Goal: Information Seeking & Learning: Learn about a topic

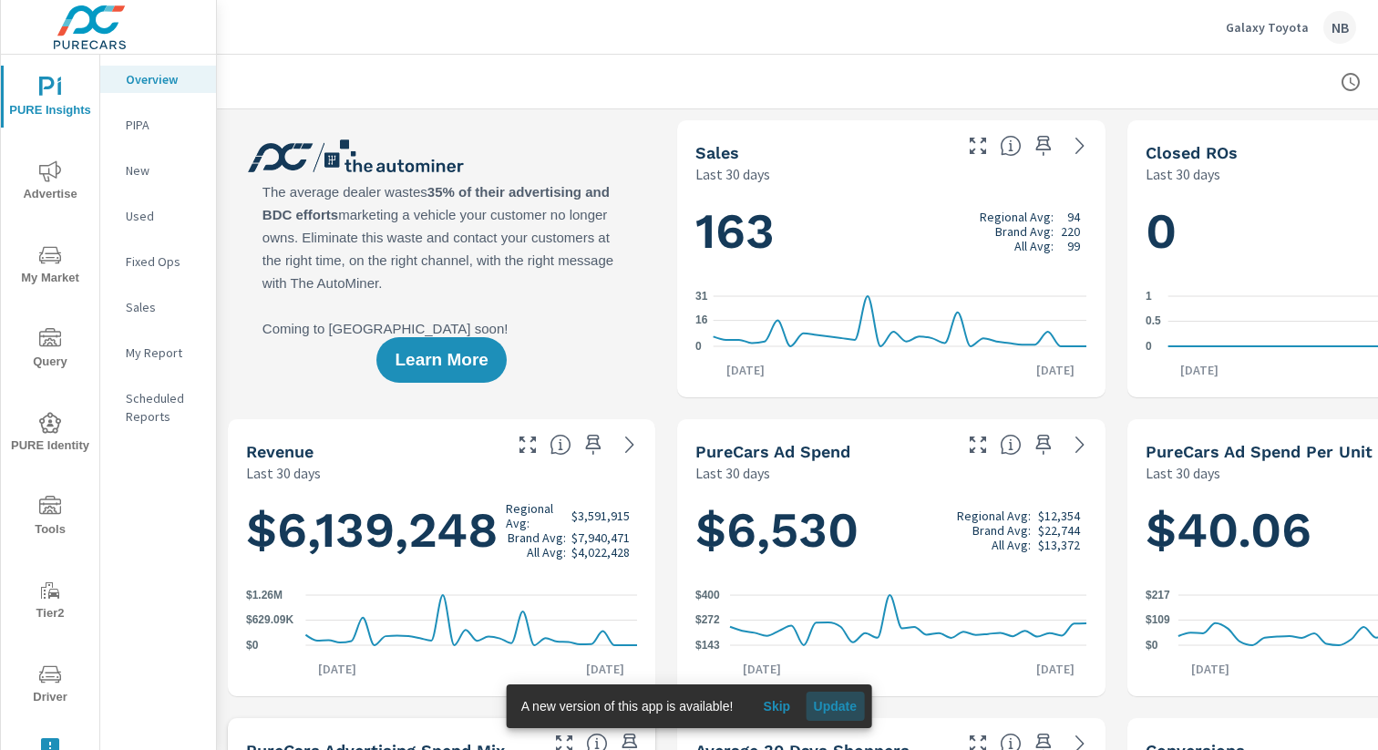
click at [842, 706] on span "Update" at bounding box center [835, 706] width 44 height 16
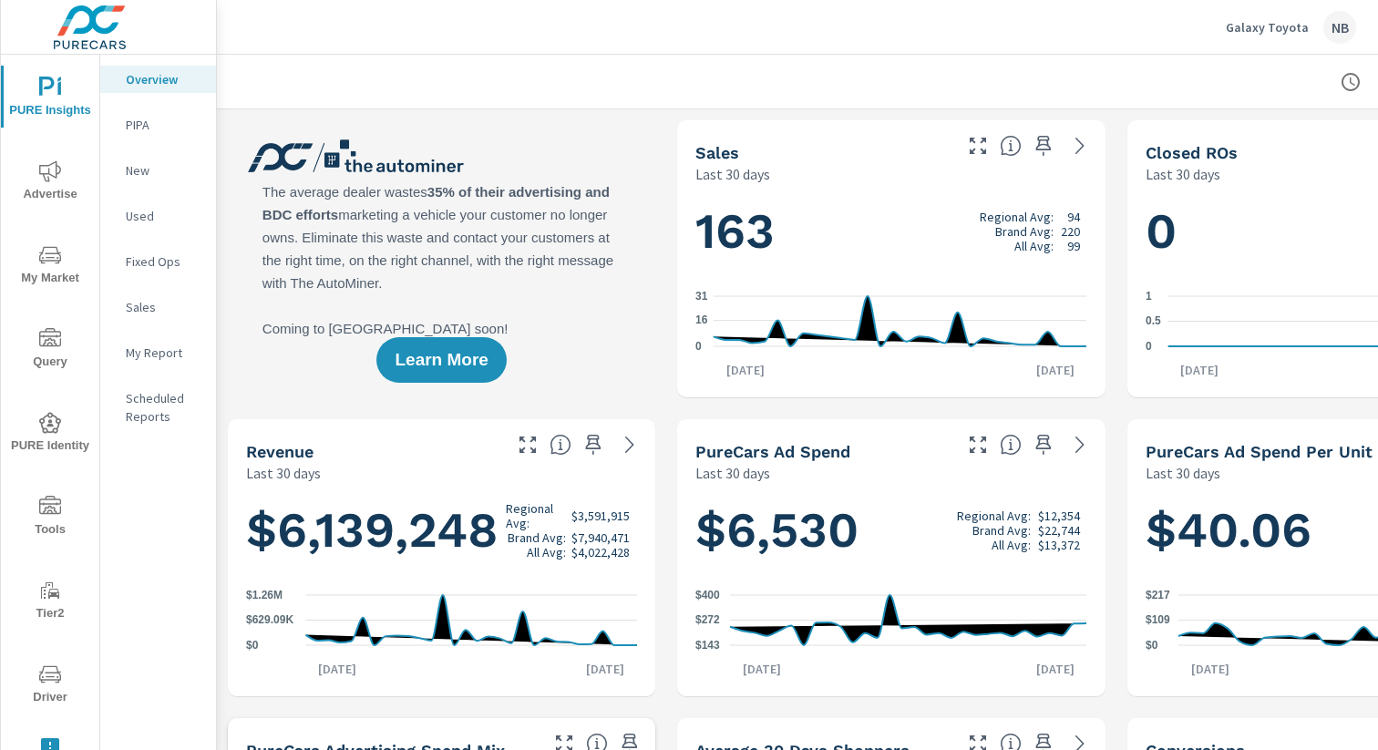
click at [59, 521] on span "Tools" at bounding box center [50, 518] width 88 height 45
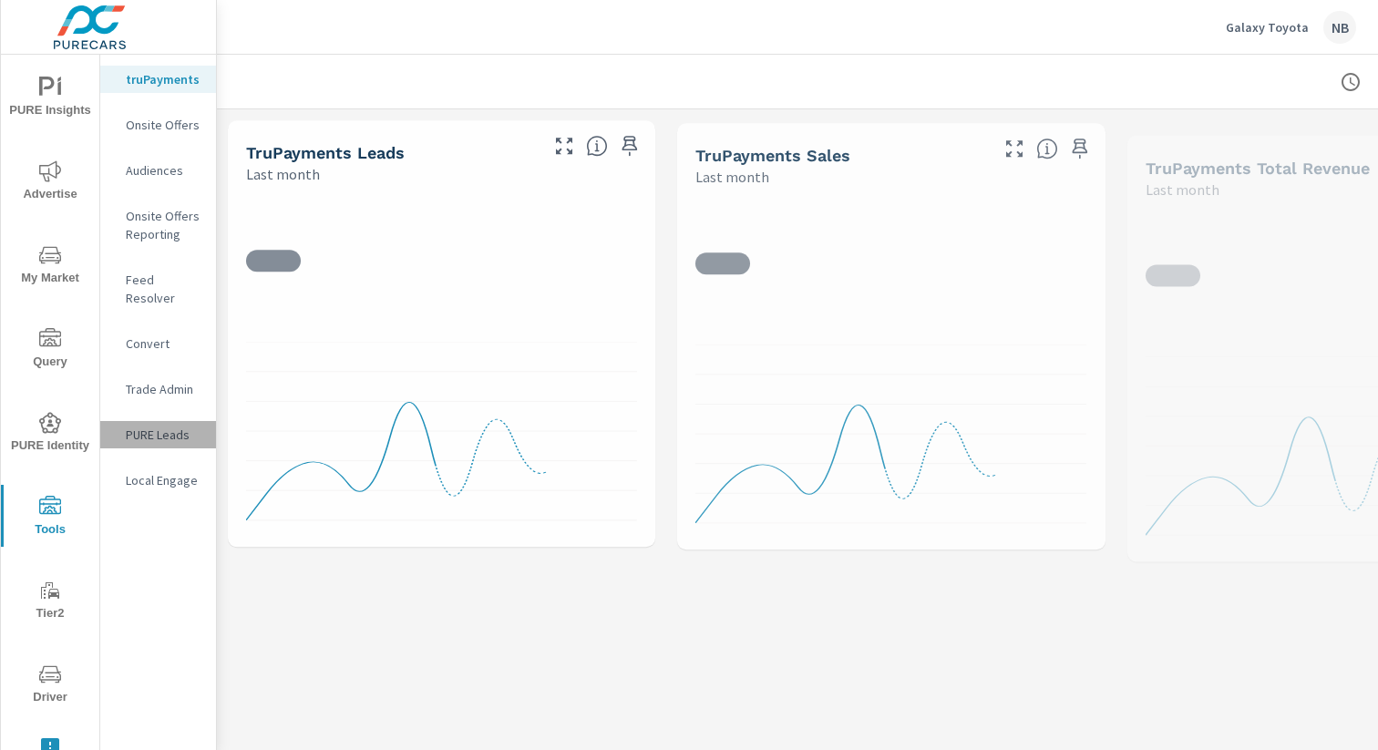
click at [169, 426] on p "PURE Leads" at bounding box center [164, 435] width 76 height 18
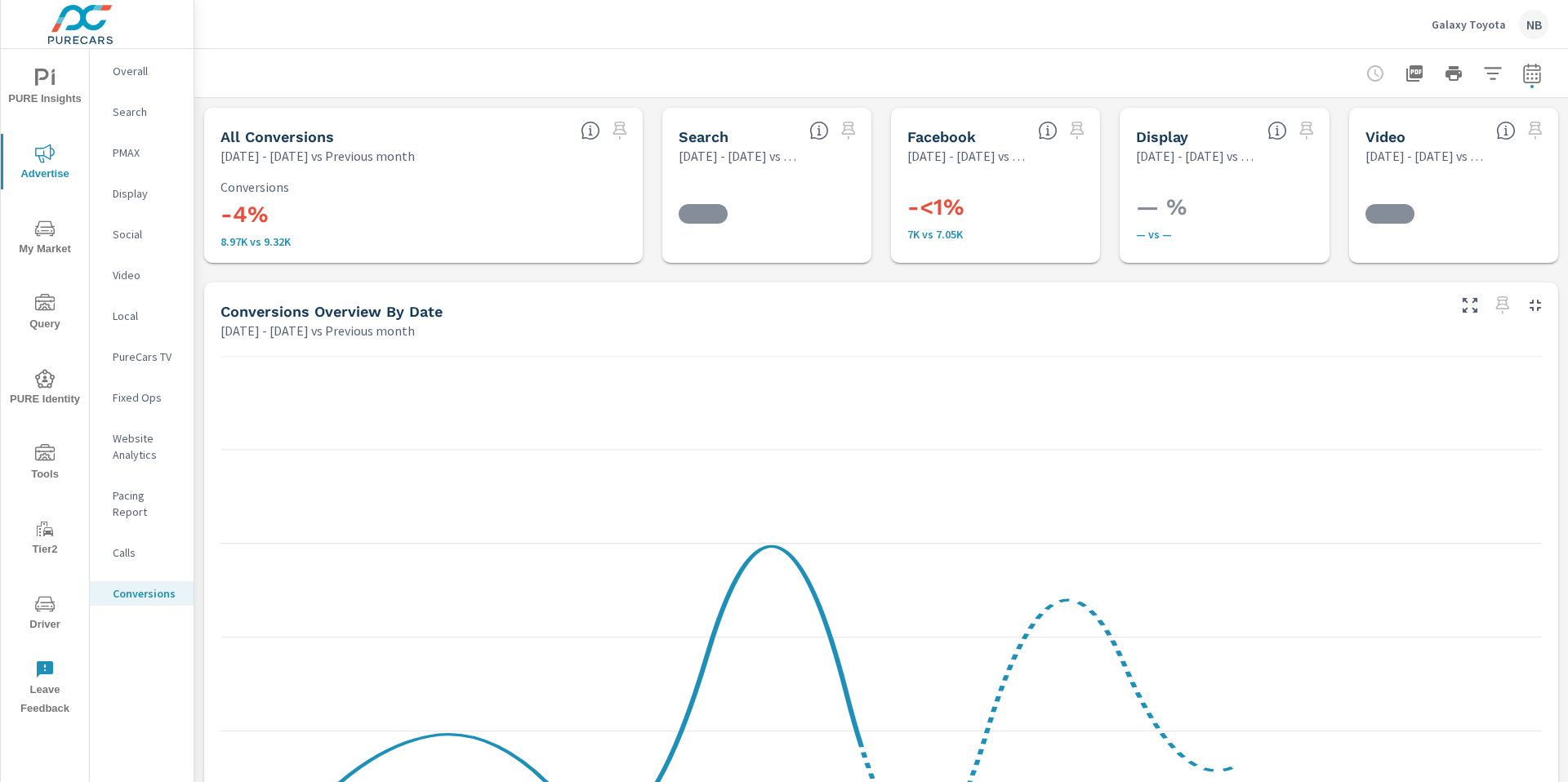
scroll to position [674, 0]
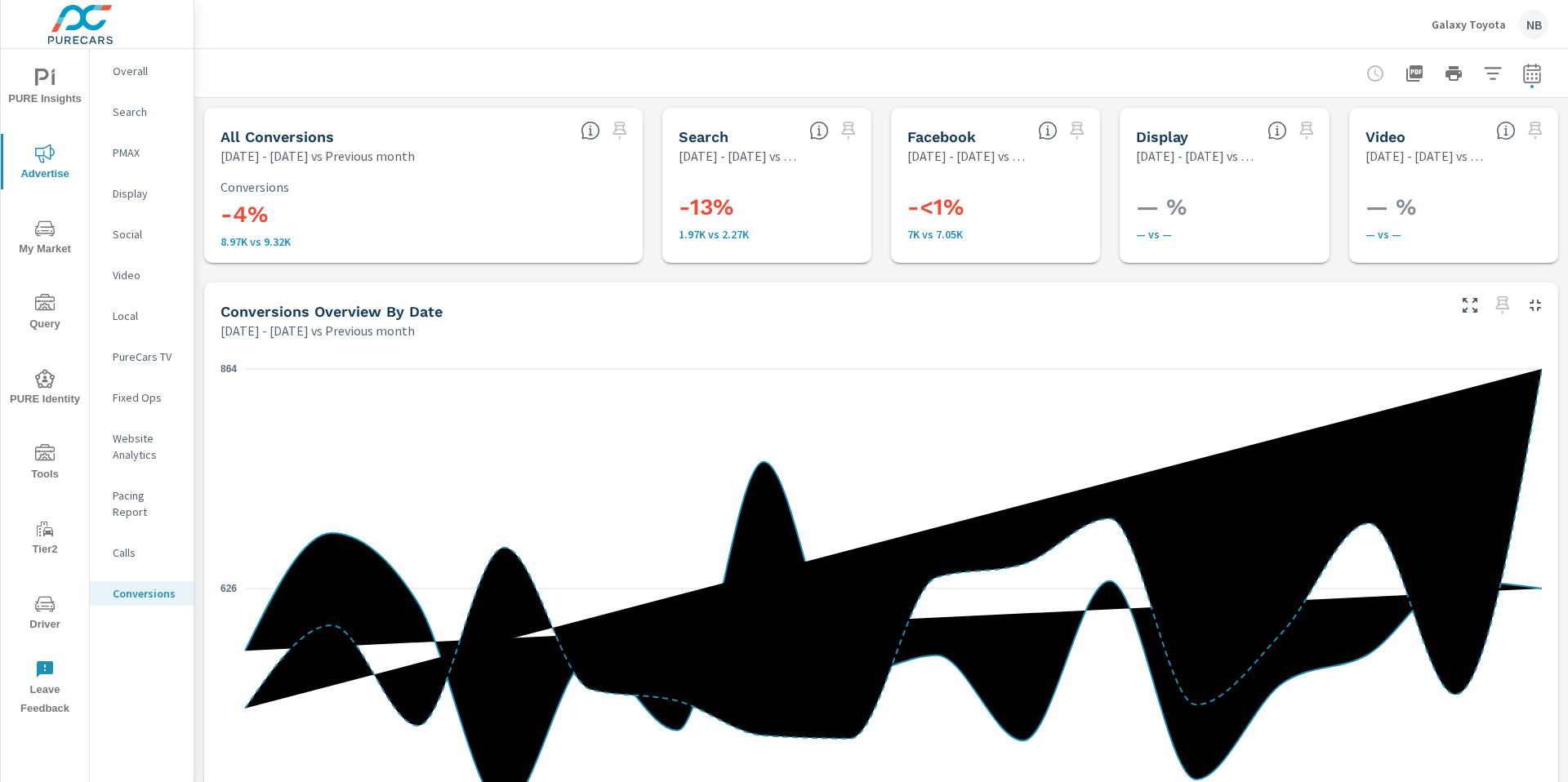
click at [1477, 28] on p "Galaxy Toyota" at bounding box center [1469, 24] width 74 height 14
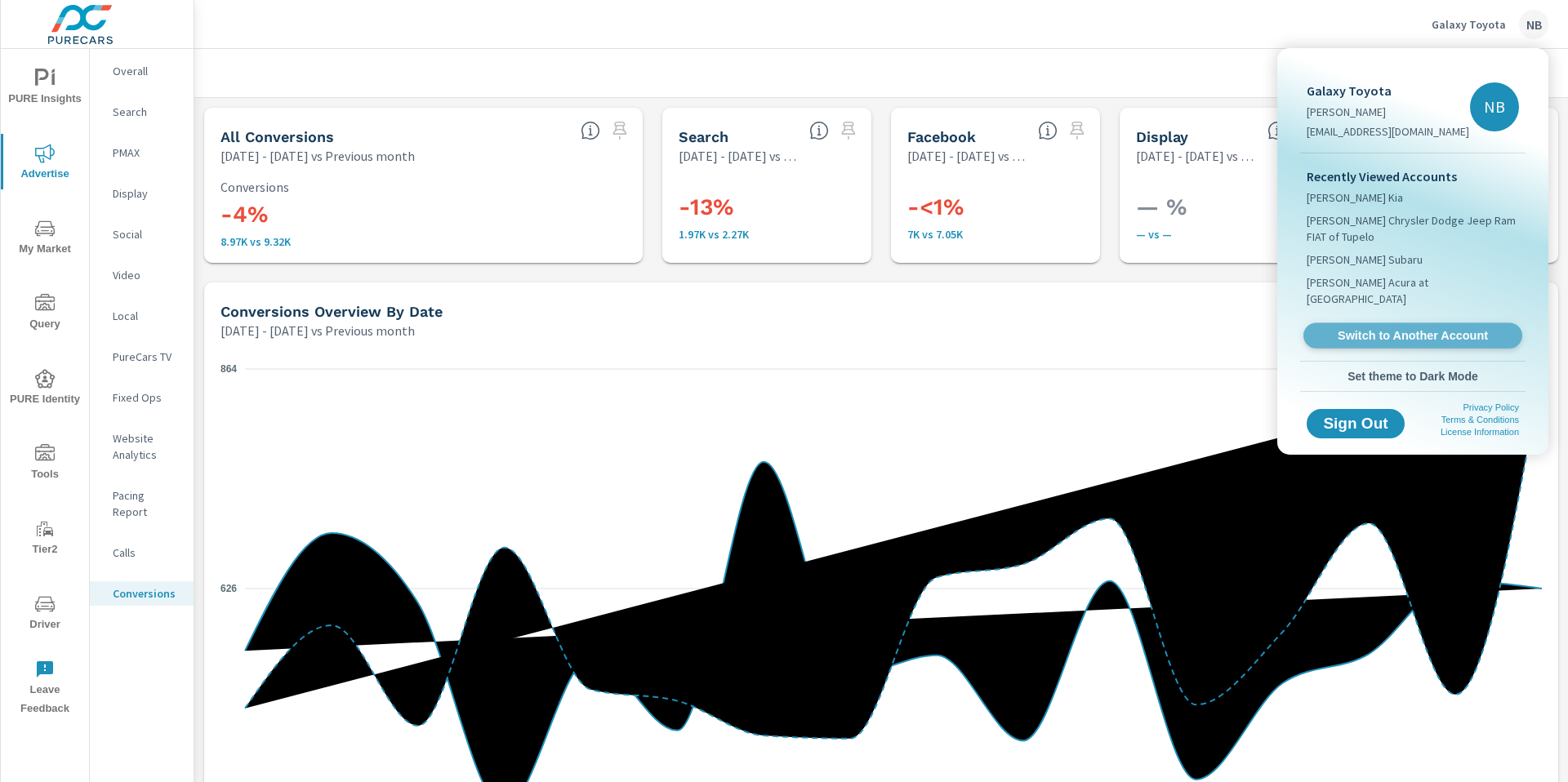
click at [1392, 328] on span "Switch to Another Account" at bounding box center [1412, 335] width 200 height 15
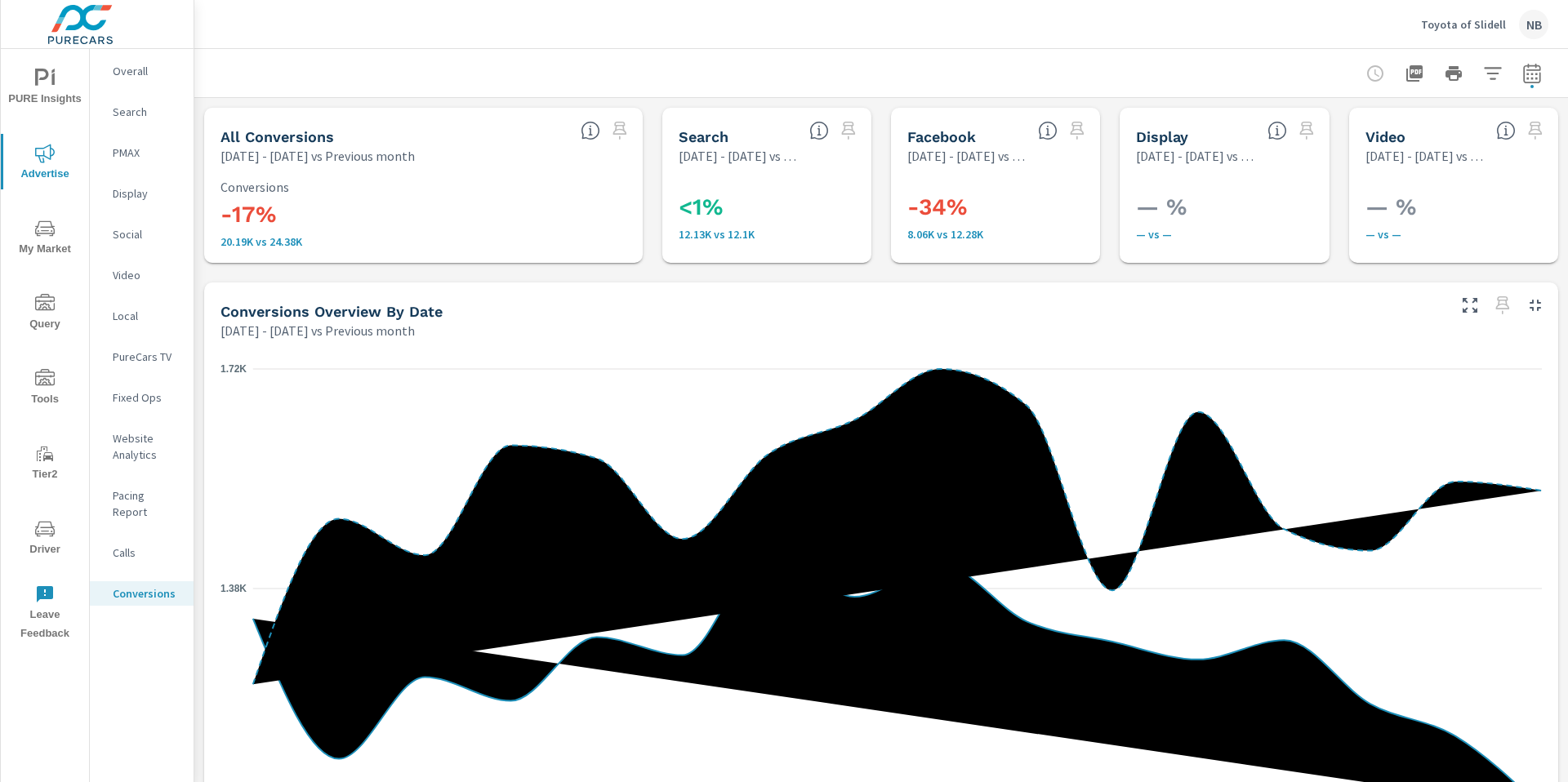
click at [47, 393] on span "Tools" at bounding box center [45, 389] width 79 height 40
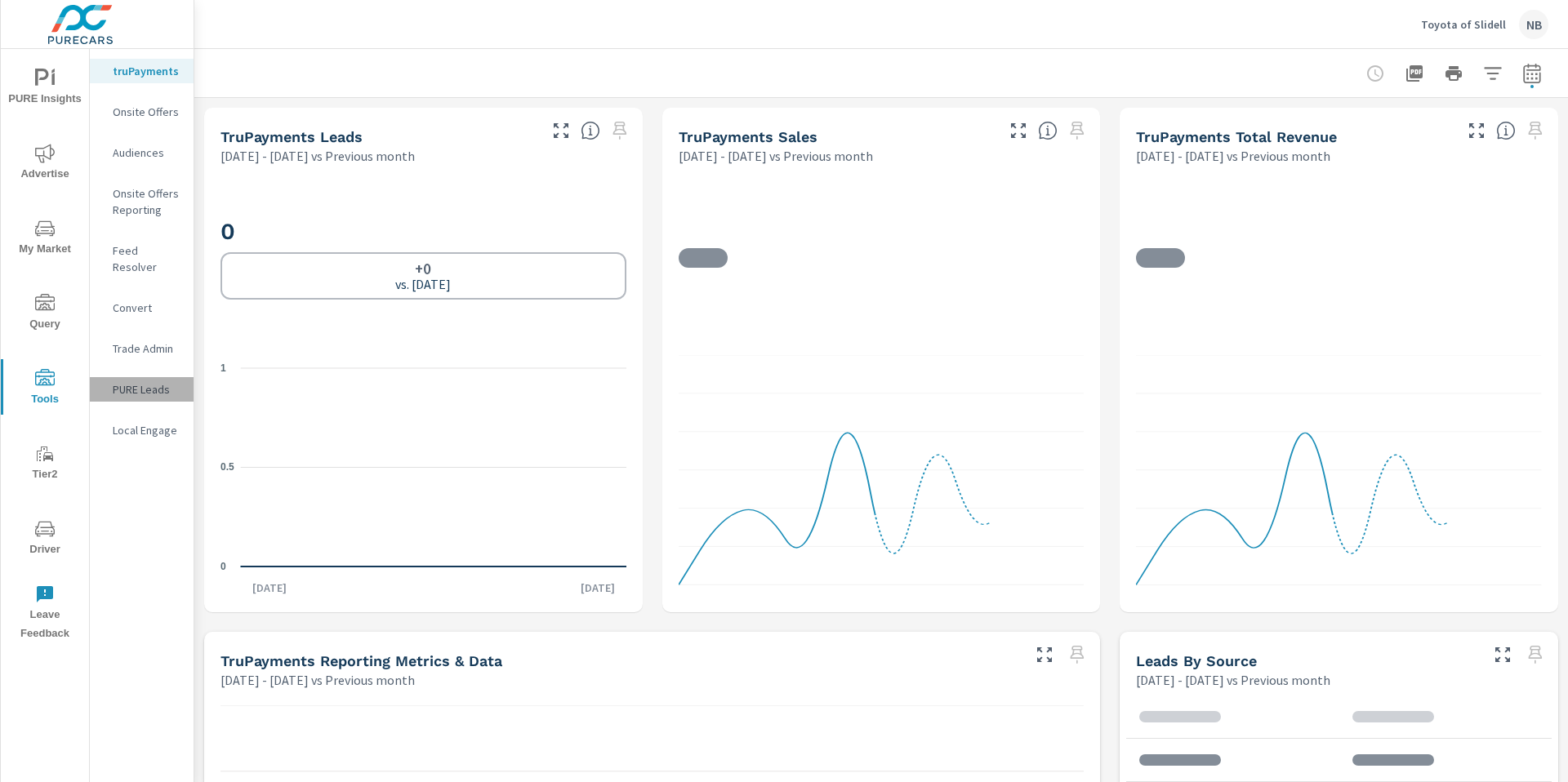
click at [146, 382] on div "PURE Leads" at bounding box center [142, 389] width 104 height 24
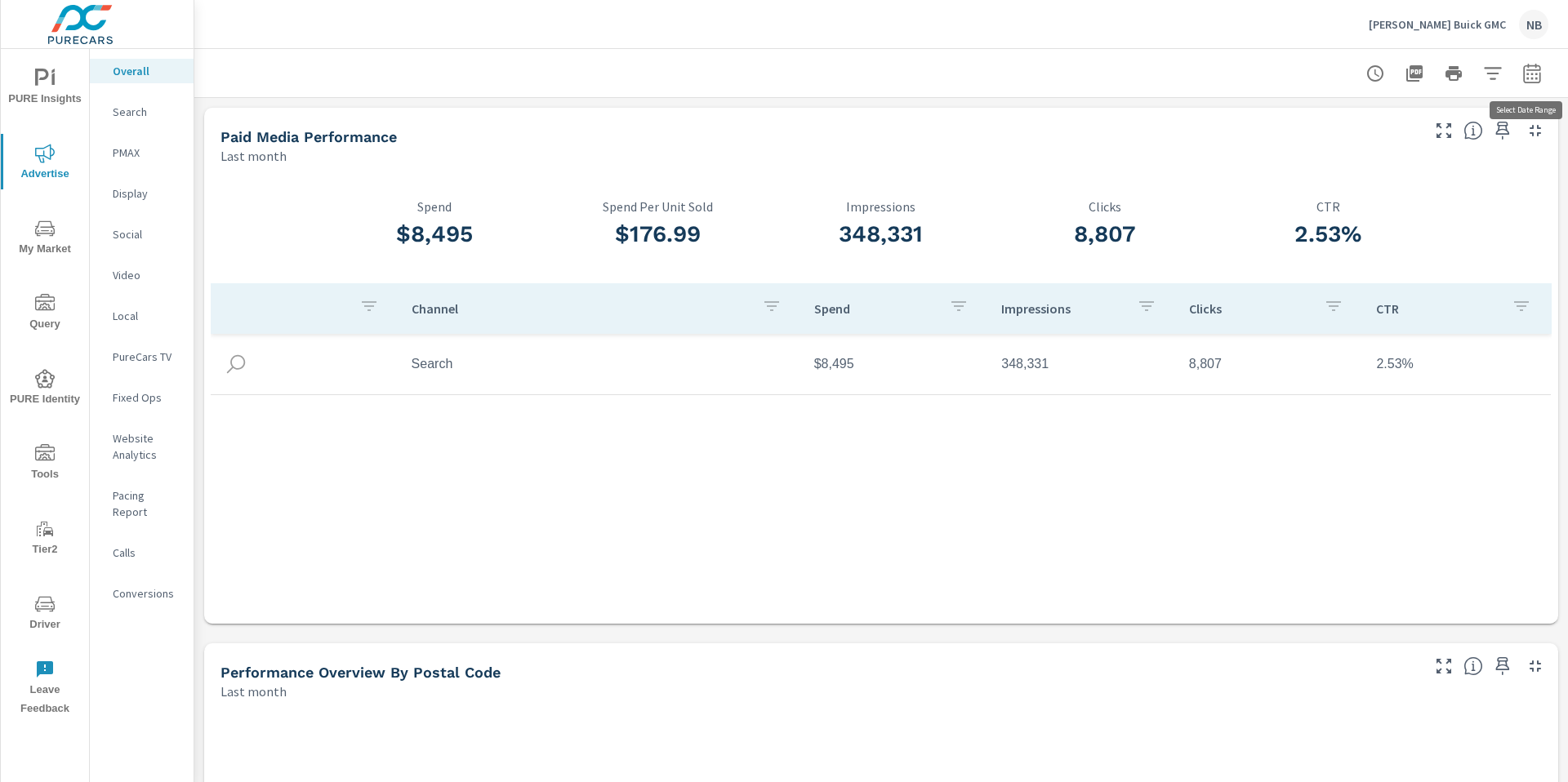
click at [1530, 77] on icon "button" at bounding box center [1532, 73] width 20 height 20
select select "Last month"
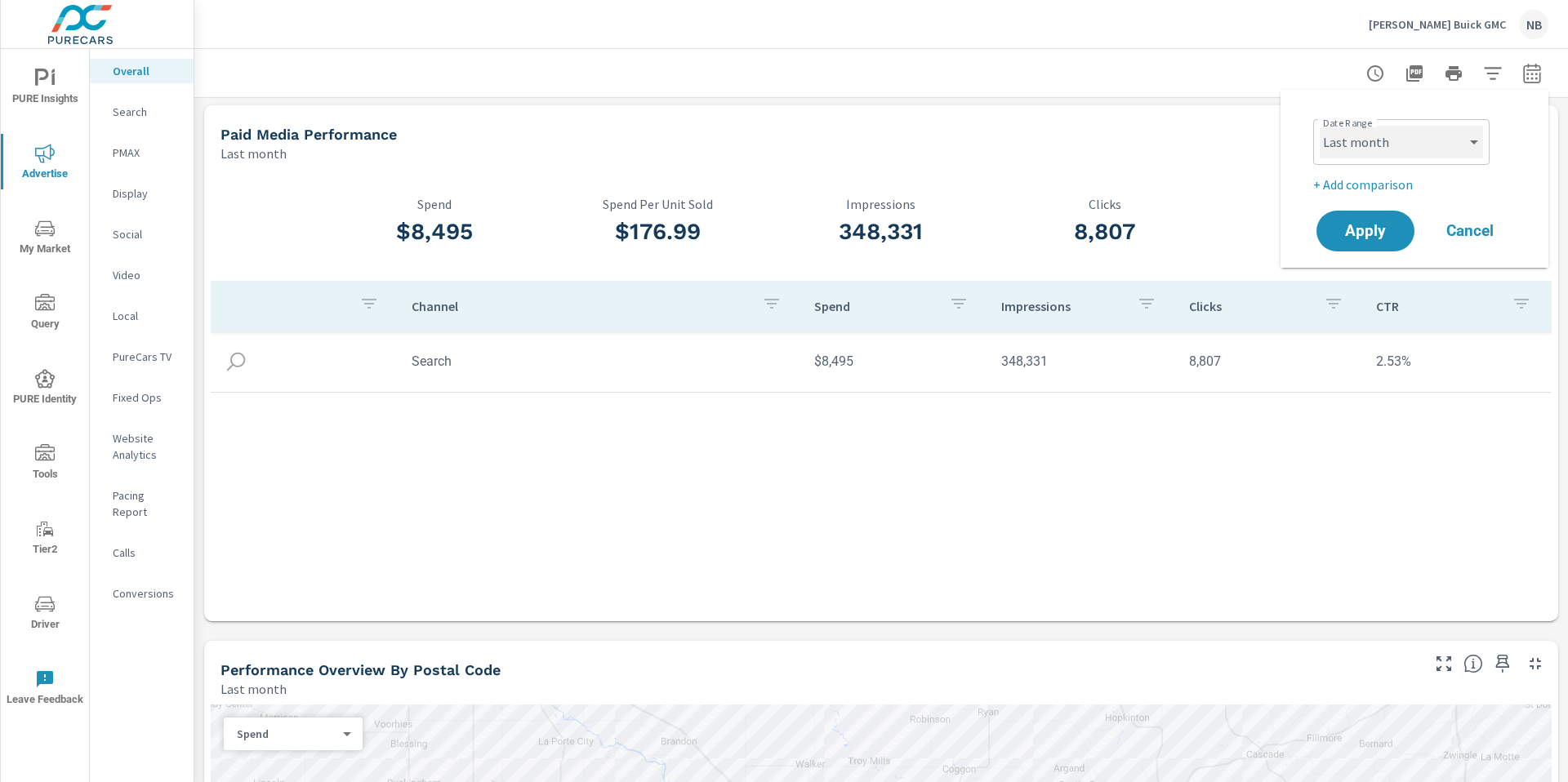
click at [1417, 143] on select "Custom Yesterday Last week Last 7 days Last 14 days Last 30 days Last 45 days L…" at bounding box center [1401, 142] width 163 height 32
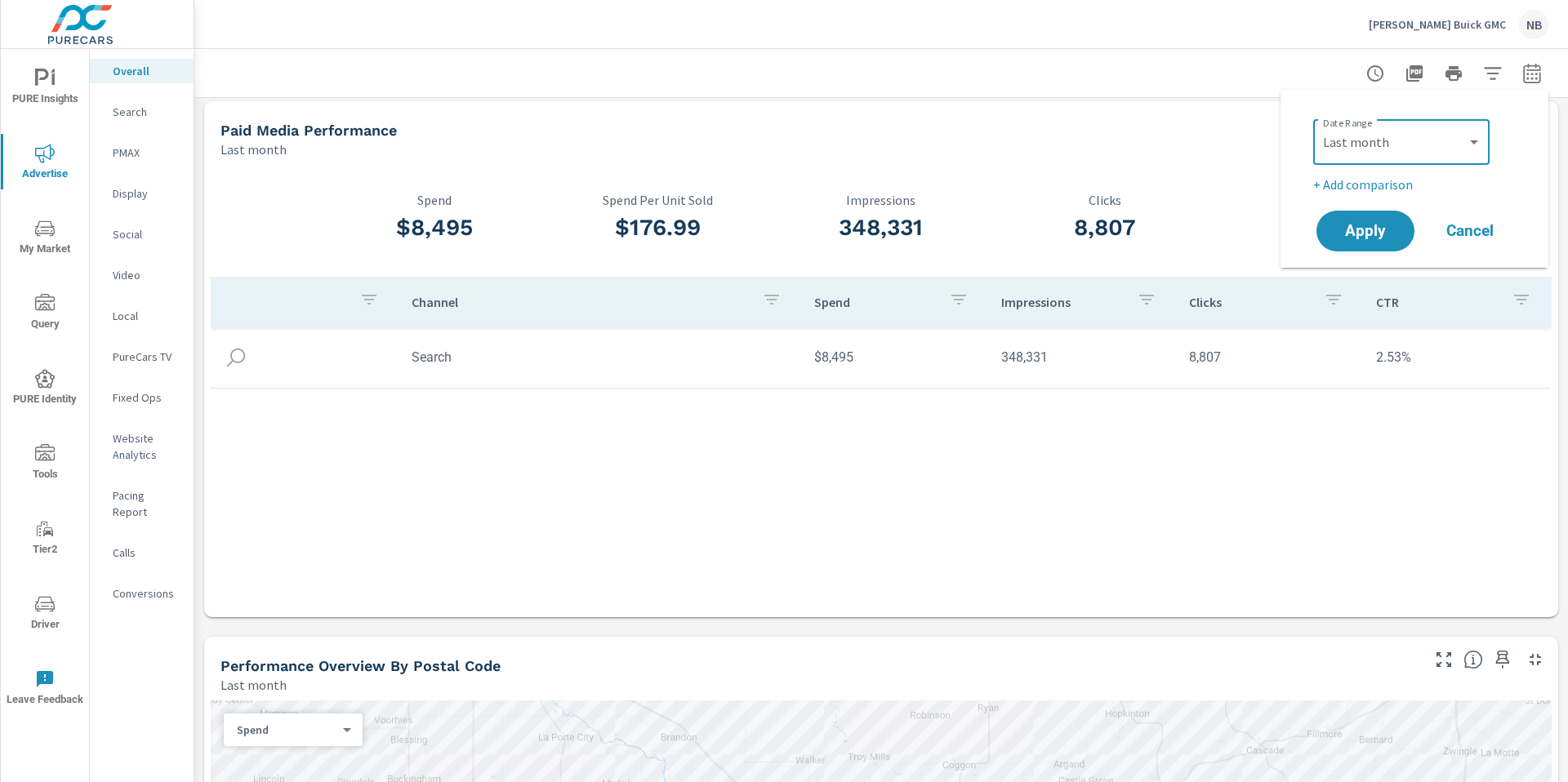
click at [1491, 74] on icon "button" at bounding box center [1493, 73] width 20 height 20
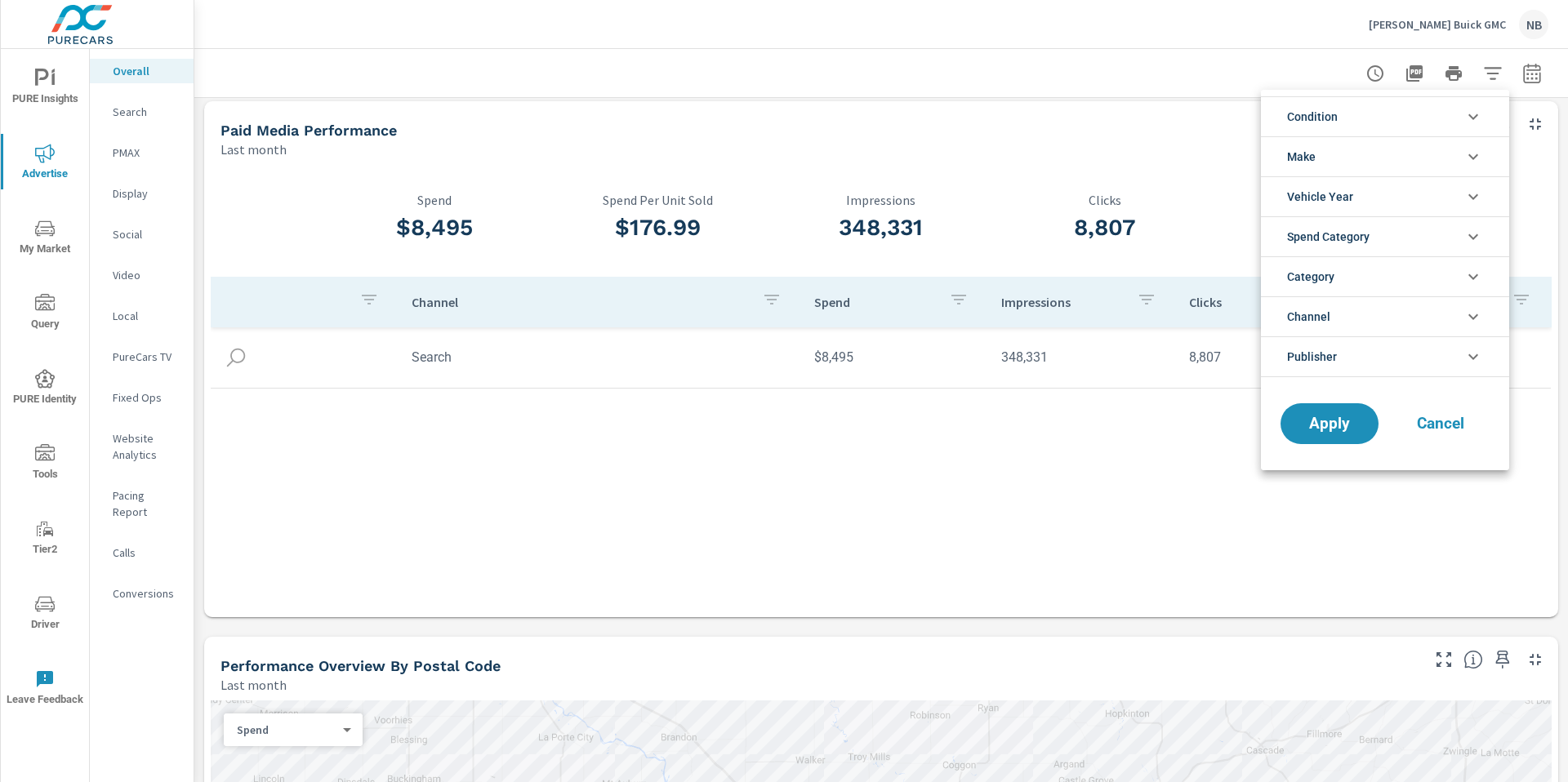
click at [1385, 371] on li "Publisher" at bounding box center [1384, 357] width 248 height 41
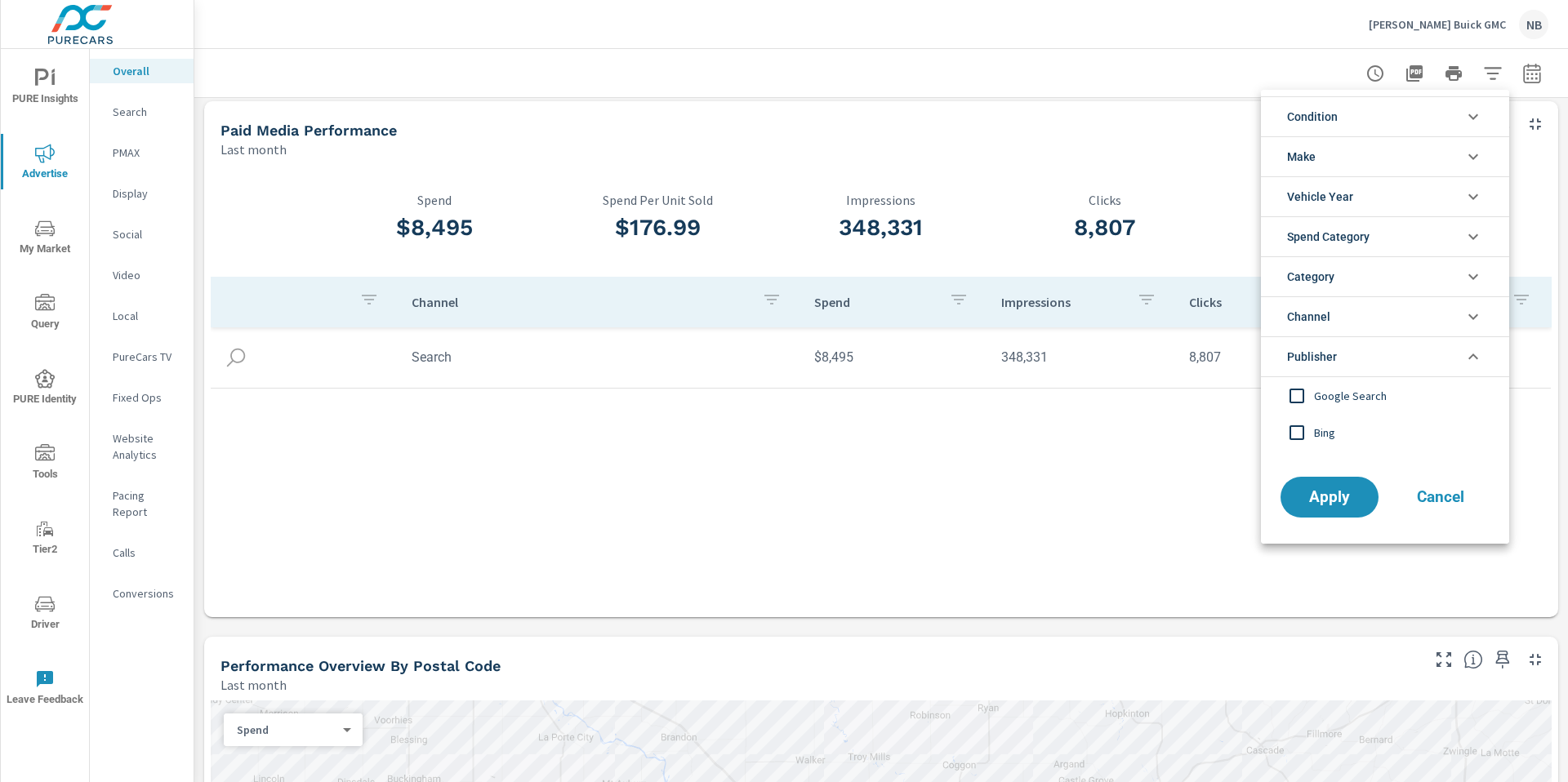
click at [1322, 433] on span "Bing" at bounding box center [1404, 433] width 179 height 20
drag, startPoint x: 1315, startPoint y: 507, endPoint x: 1304, endPoint y: 485, distance: 24.6
click at [1314, 506] on button "Apply" at bounding box center [1330, 496] width 101 height 42
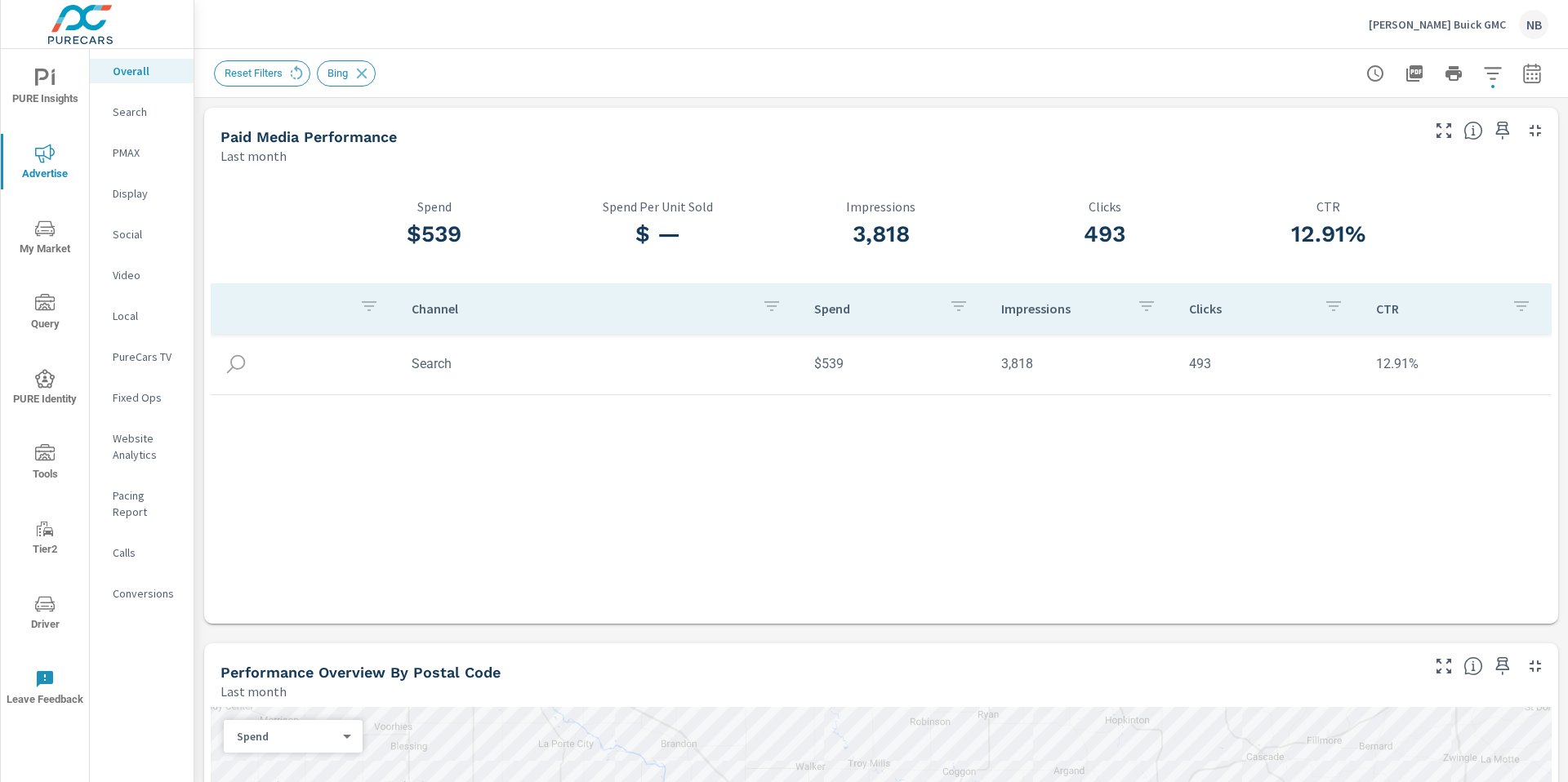
click at [1427, 27] on p "McGrath Buick GMC" at bounding box center [1437, 24] width 137 height 14
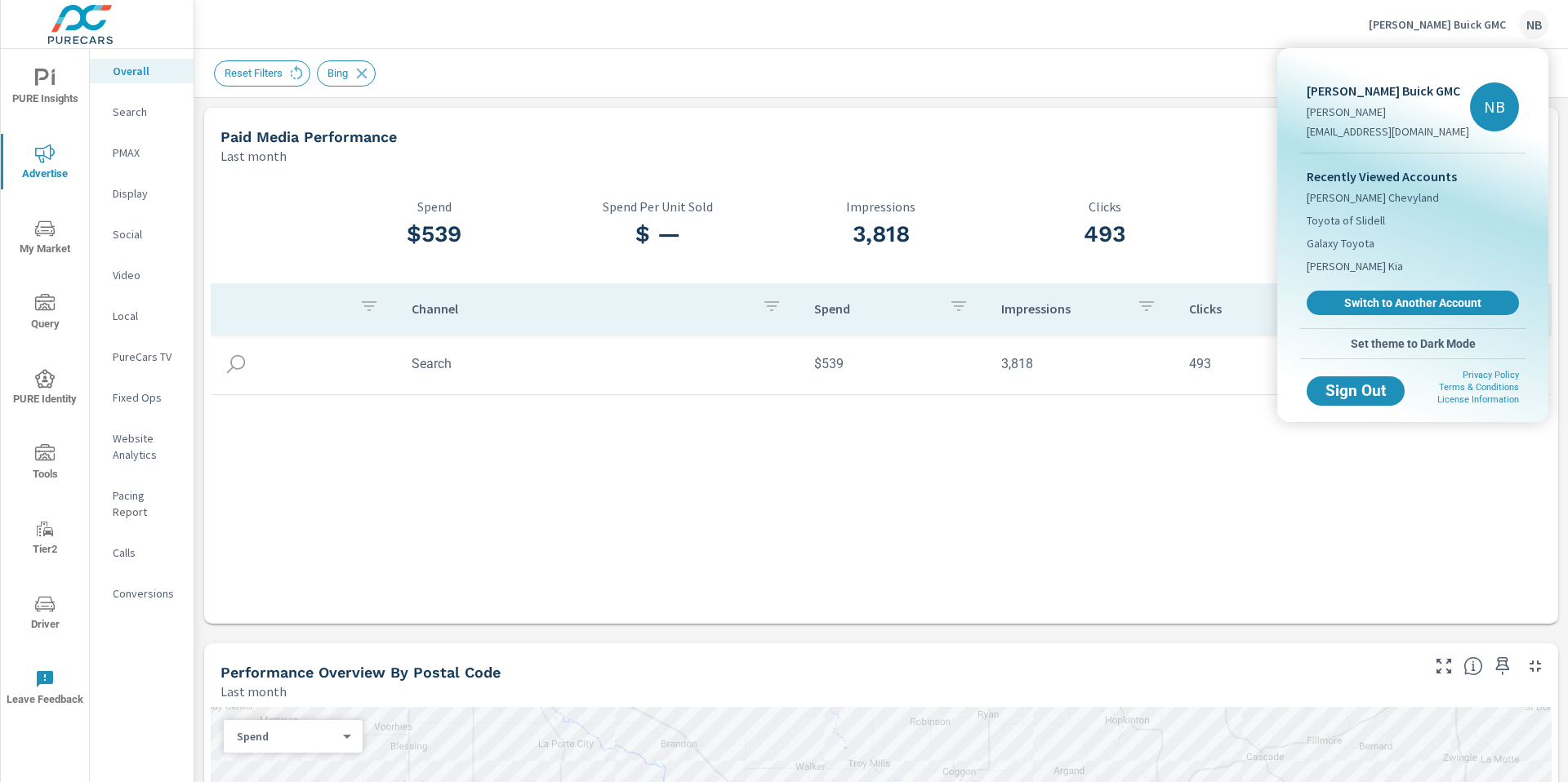
click at [1427, 27] on body "PURE Insights Advertise My Market Query PURE Identity Tools Tier2 Driver Leave …" at bounding box center [784, 391] width 1568 height 782
click at [1379, 306] on span "Switch to Another Account" at bounding box center [1412, 303] width 200 height 15
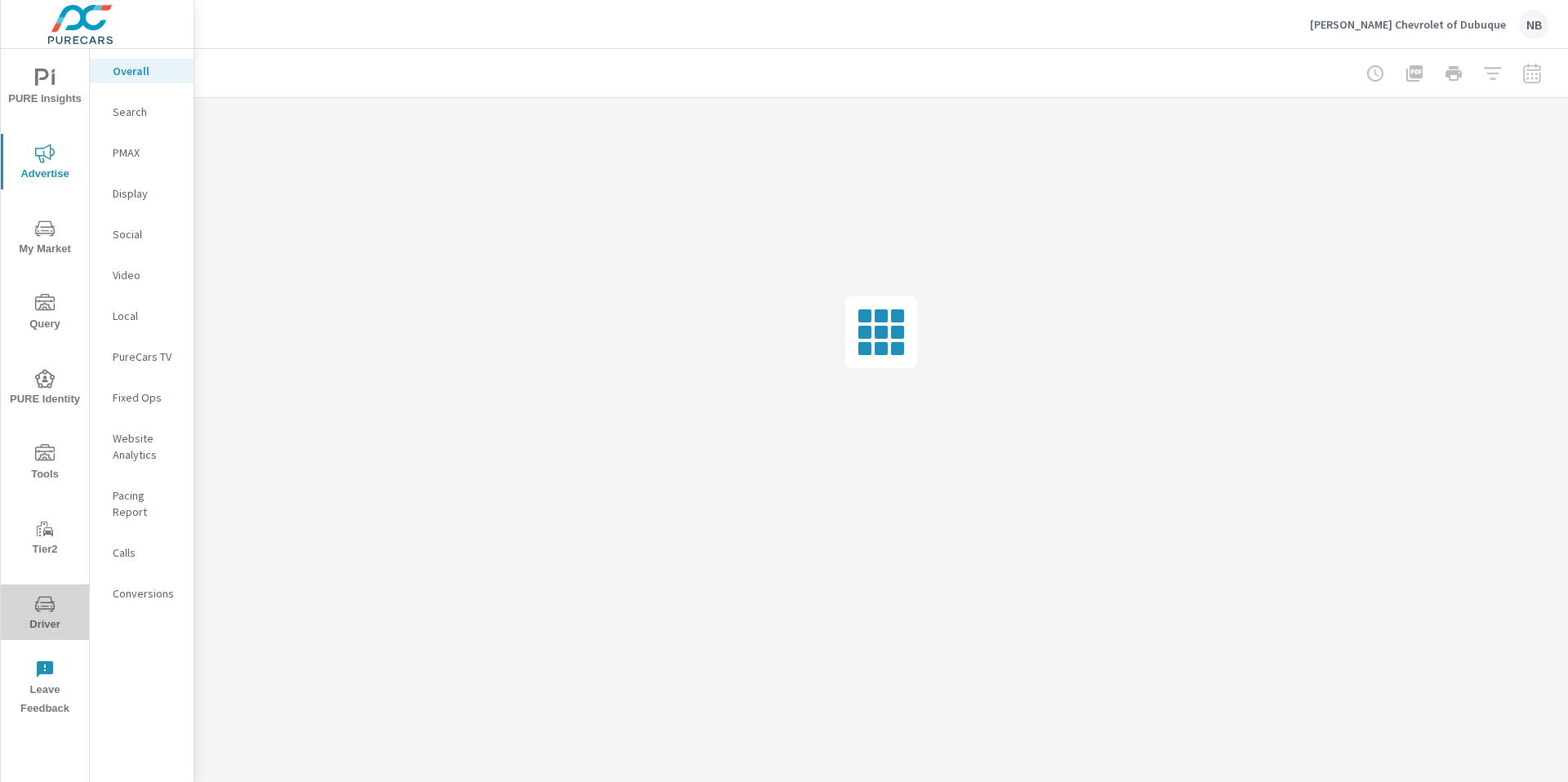
click at [45, 609] on icon "nav menu" at bounding box center [45, 603] width 20 height 15
click at [131, 111] on p "Search" at bounding box center [147, 112] width 68 height 16
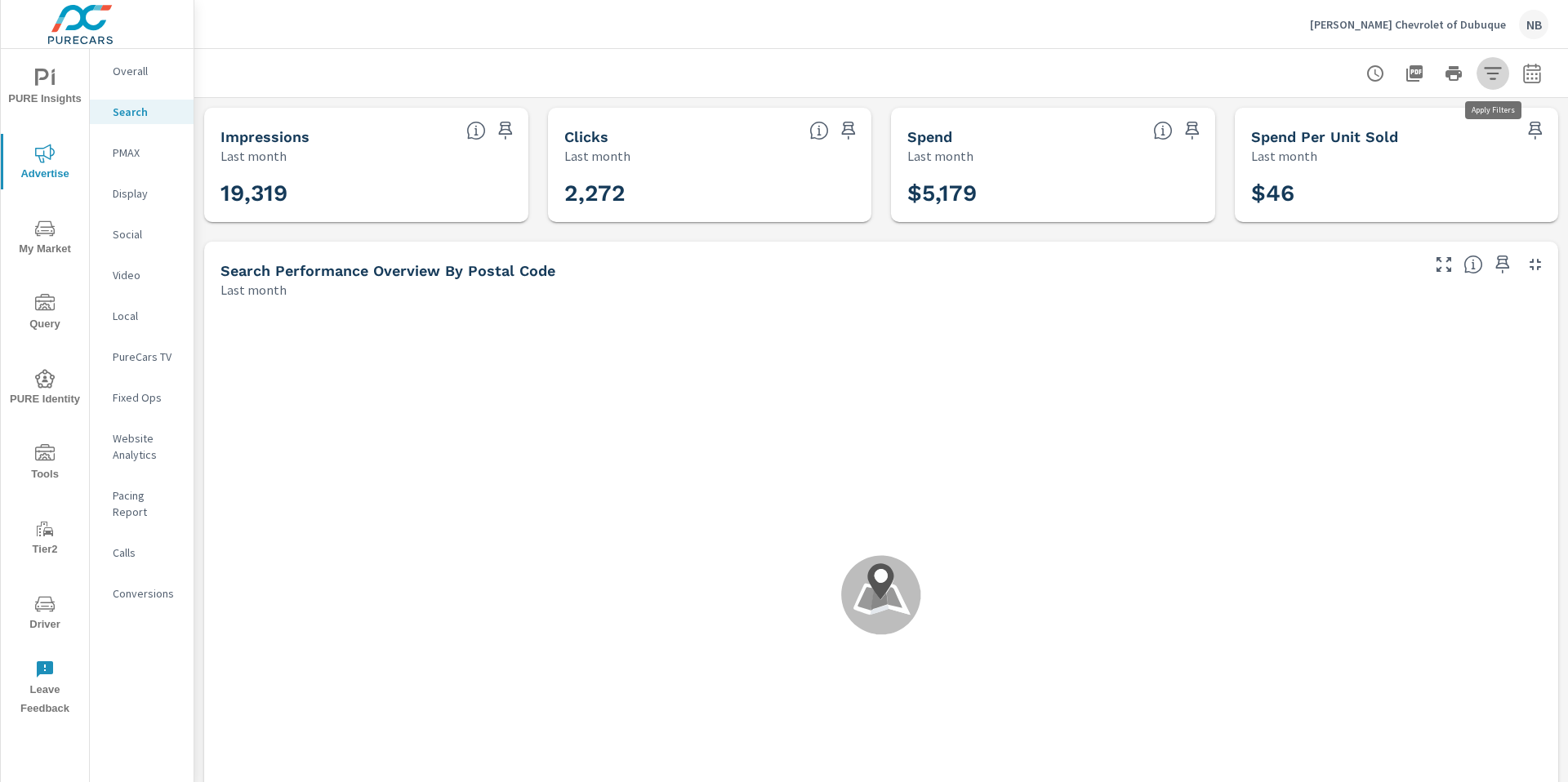
click at [1490, 75] on icon "button" at bounding box center [1493, 73] width 20 height 20
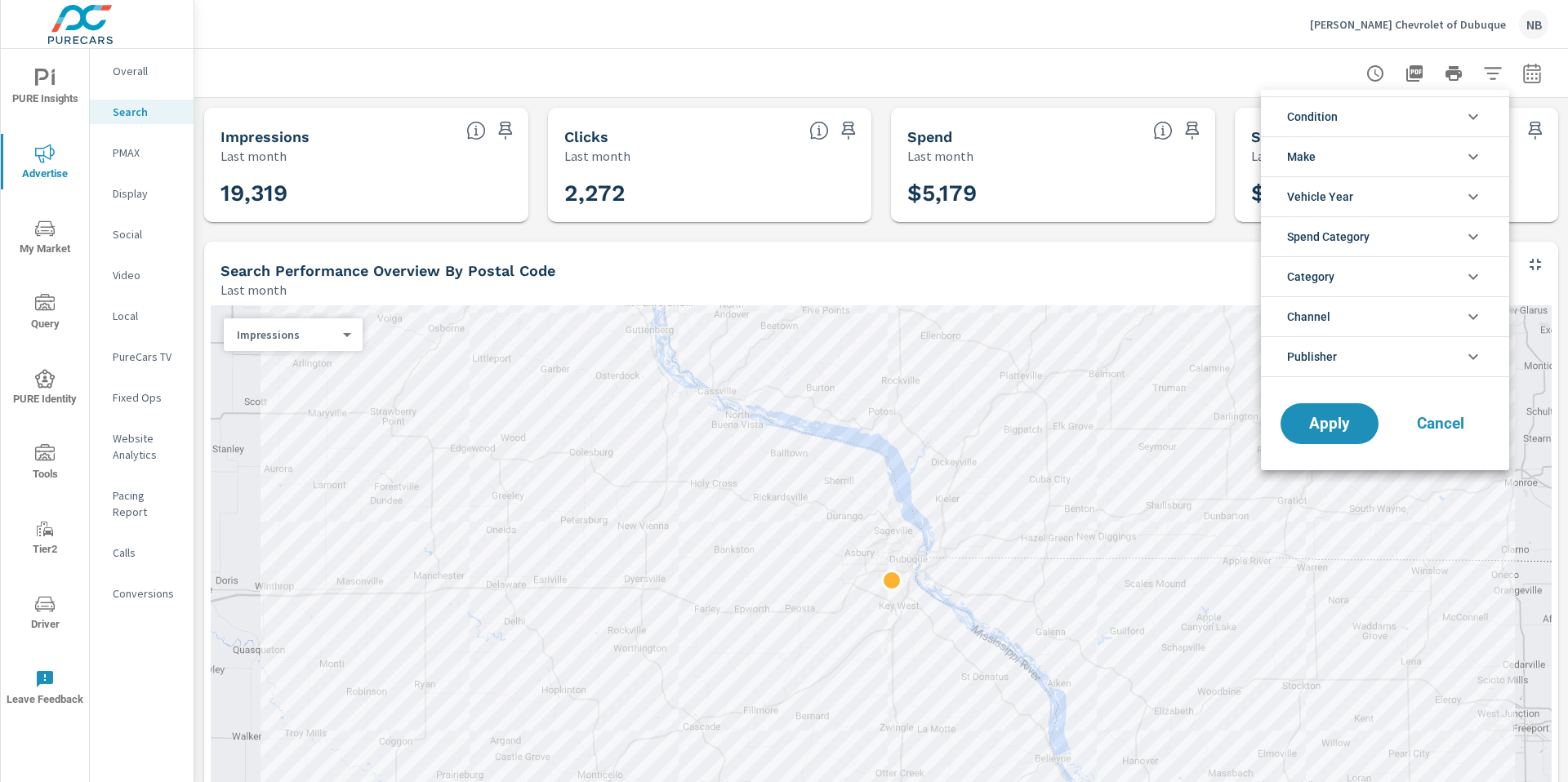
click at [1389, 354] on li "Publisher" at bounding box center [1384, 357] width 248 height 41
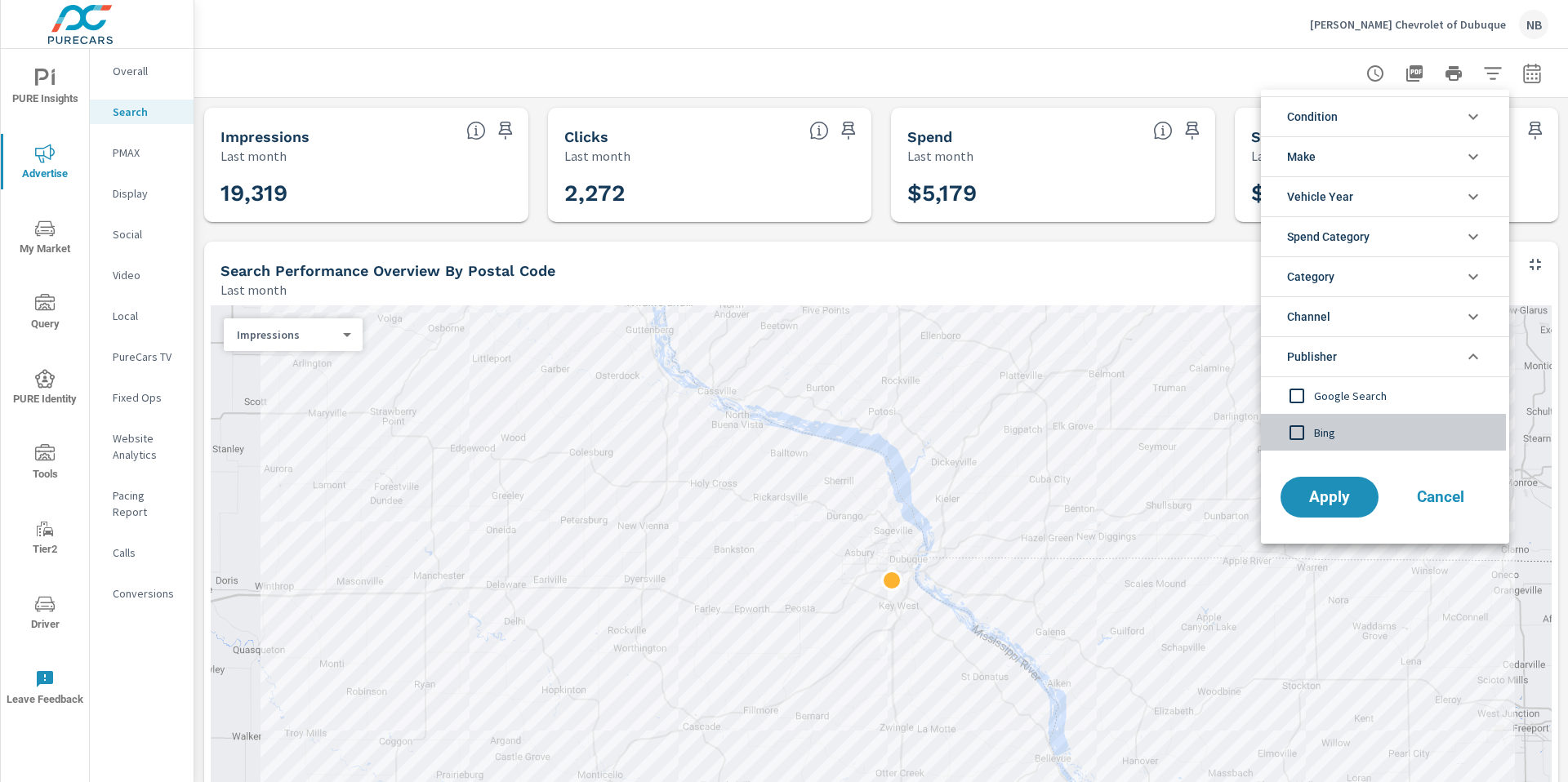
drag, startPoint x: 1334, startPoint y: 435, endPoint x: 1338, endPoint y: 445, distance: 10.8
click at [1334, 436] on span "Bing" at bounding box center [1404, 433] width 179 height 20
drag, startPoint x: 1348, startPoint y: 498, endPoint x: 1380, endPoint y: 493, distance: 32.4
click at [1352, 499] on span "Apply" at bounding box center [1330, 497] width 65 height 14
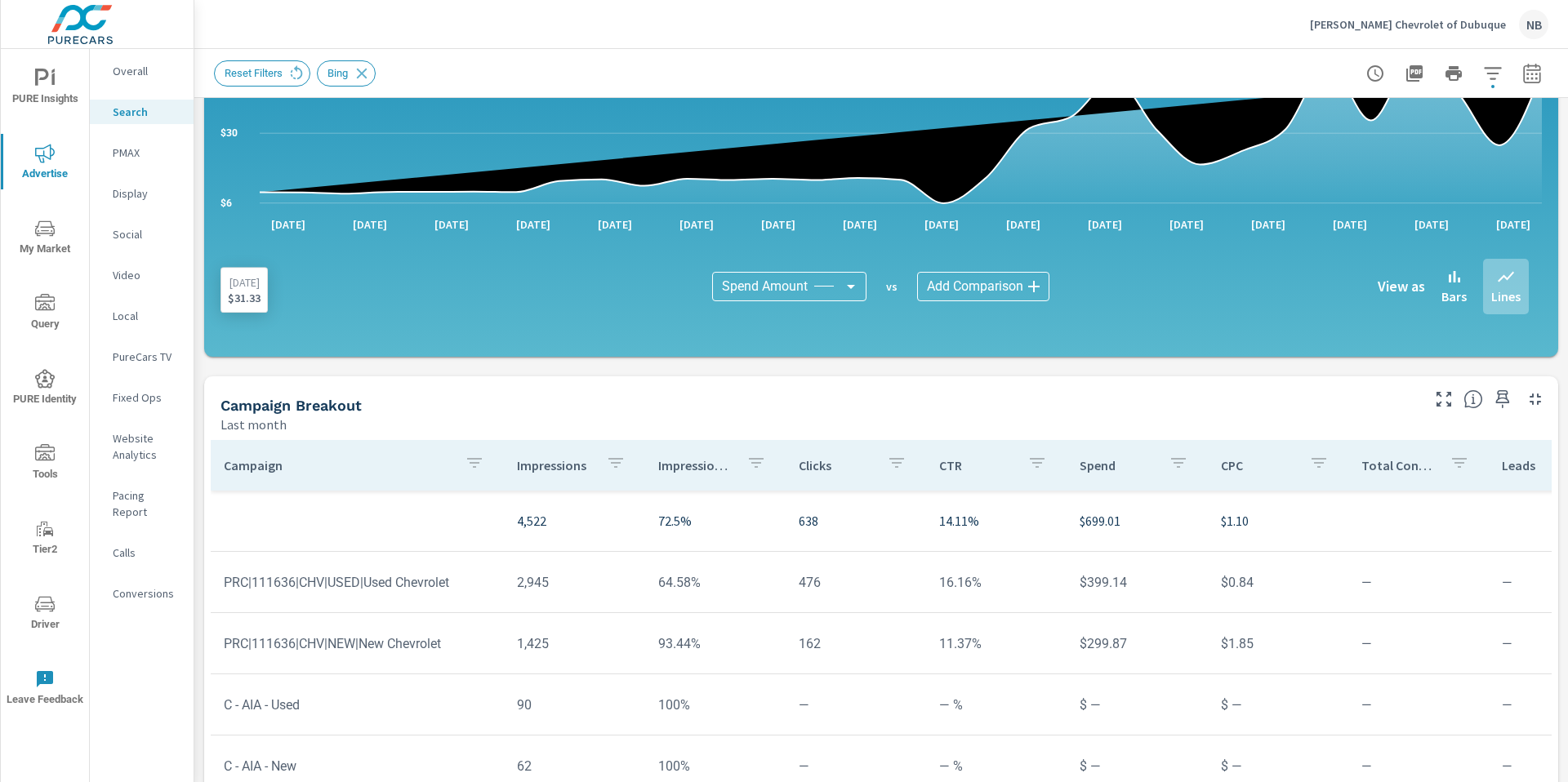
scroll to position [1057, 0]
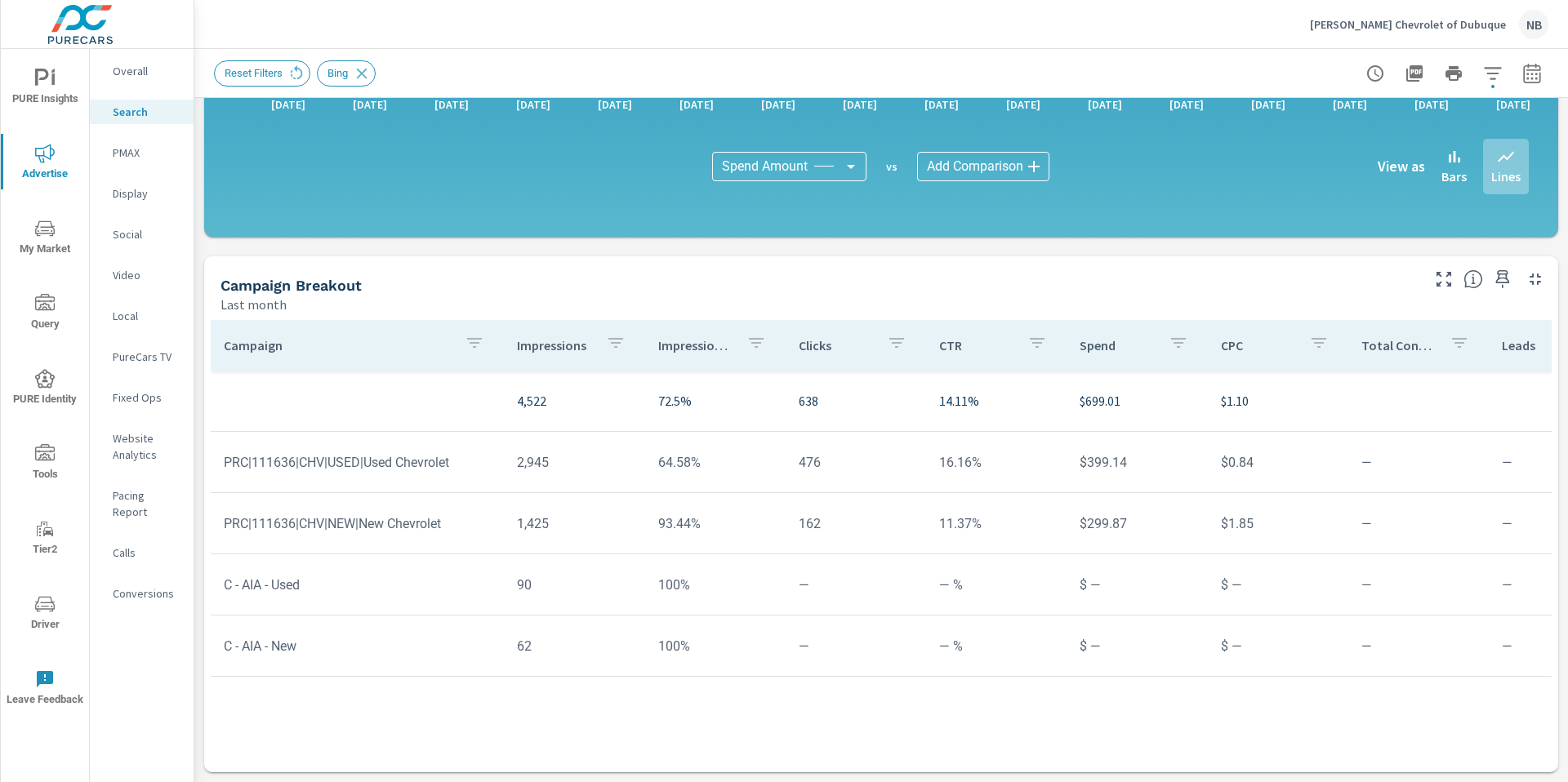
click at [467, 347] on icon "button" at bounding box center [475, 343] width 20 height 20
click at [424, 463] on input "Search" at bounding box center [474, 456] width 187 height 32
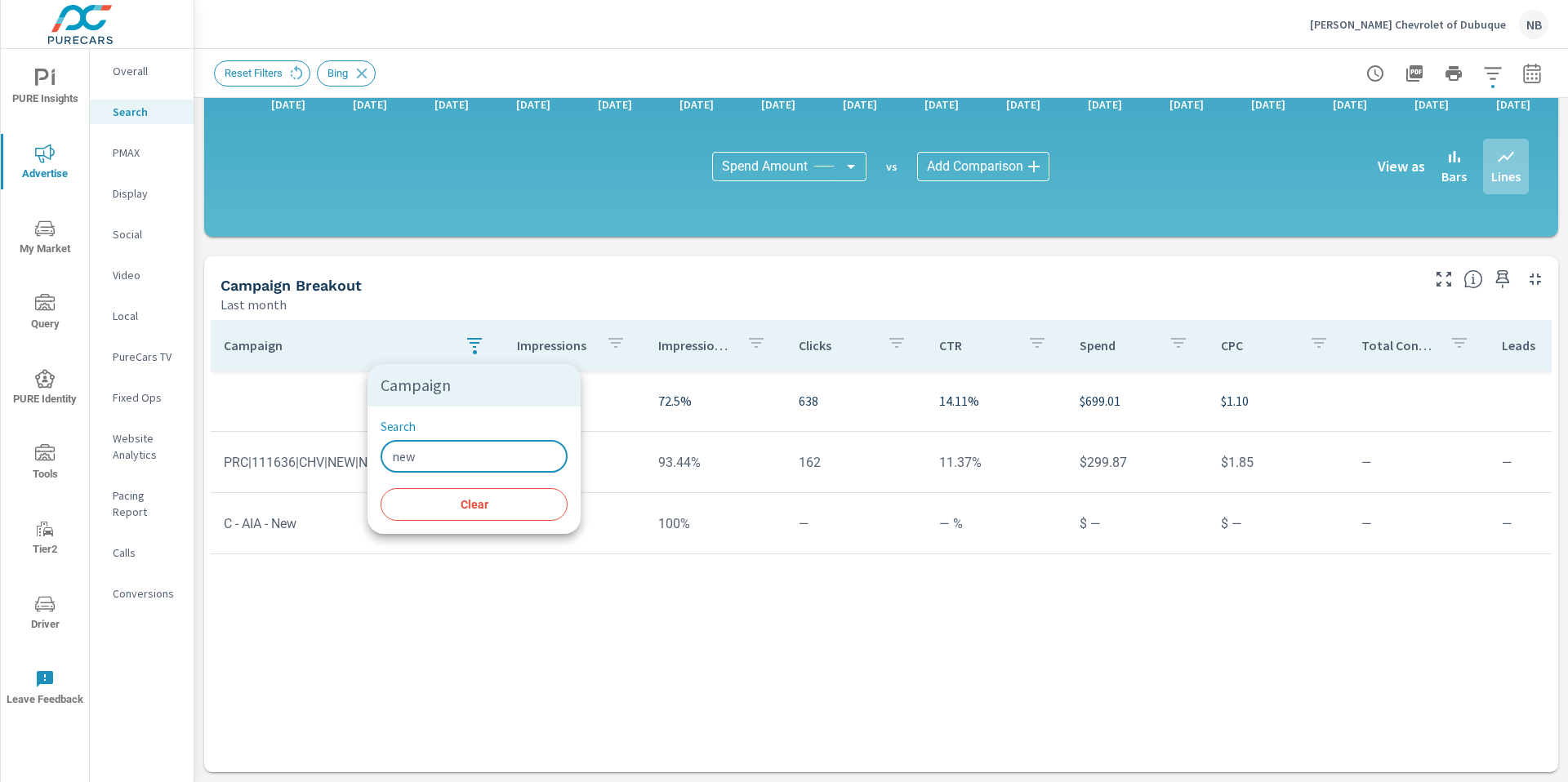
type input "new"
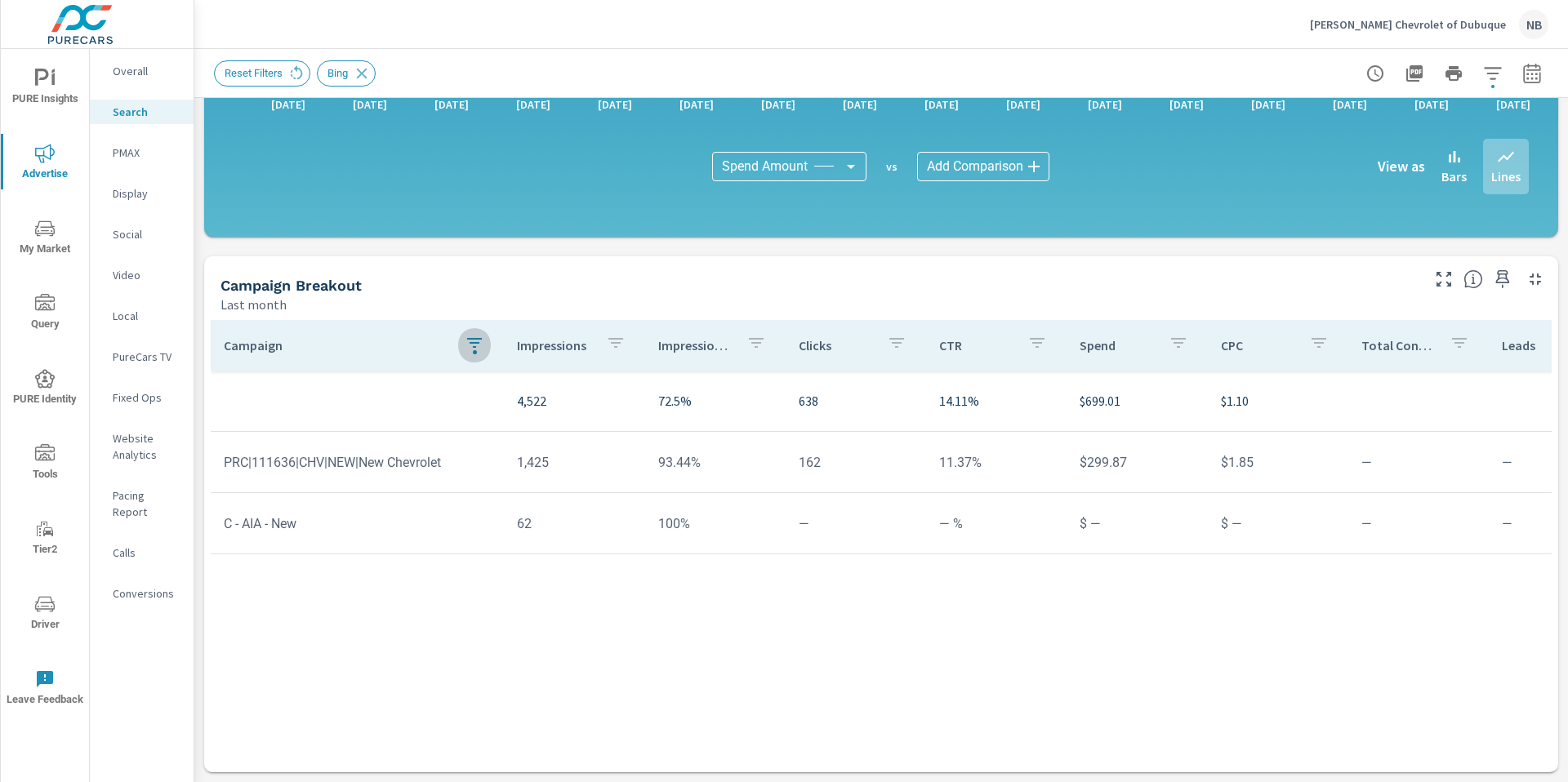
click at [470, 345] on icon "button" at bounding box center [475, 343] width 20 height 20
click at [431, 467] on input "new" at bounding box center [474, 456] width 187 height 32
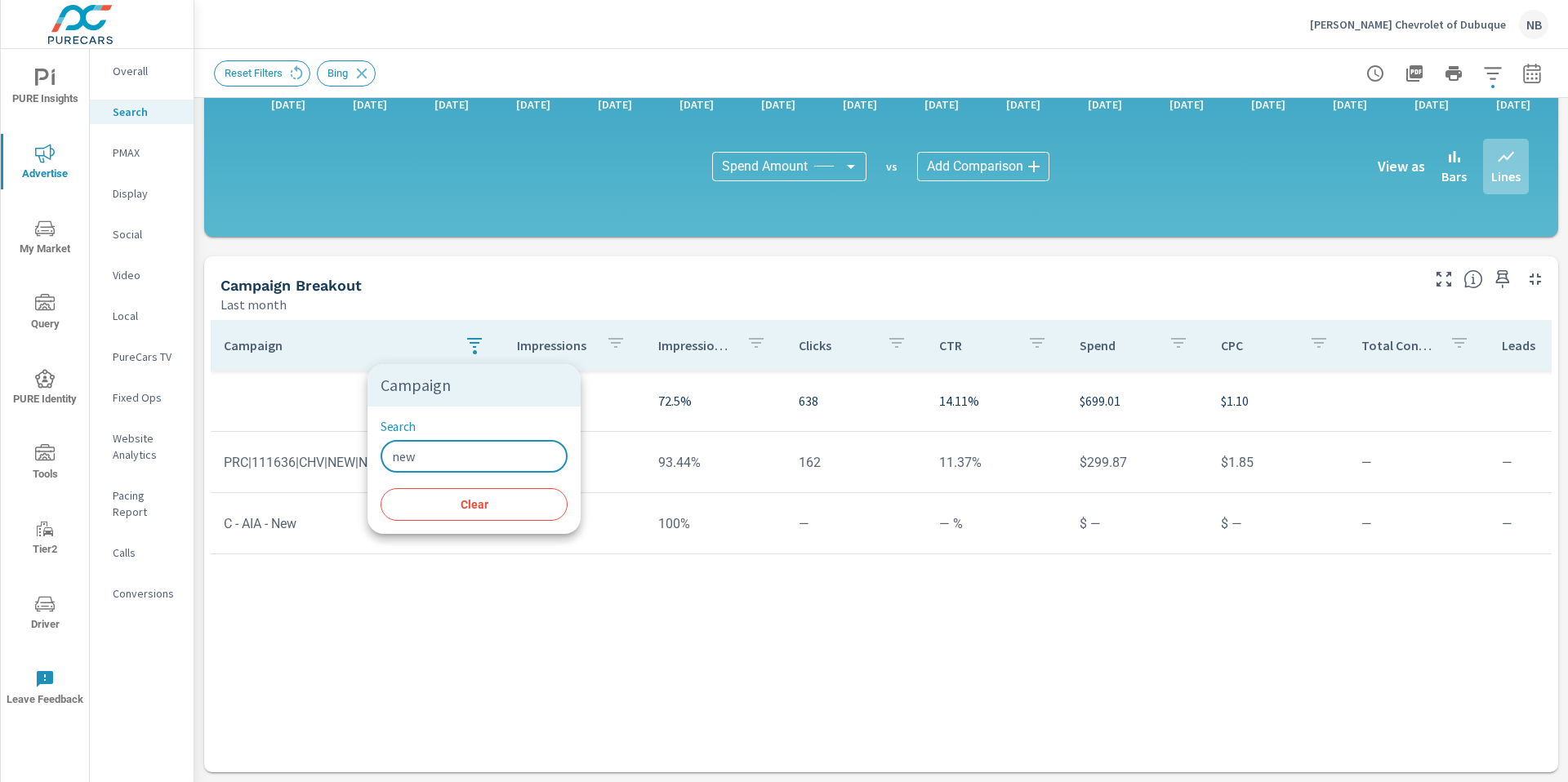
drag, startPoint x: 421, startPoint y: 458, endPoint x: 337, endPoint y: 452, distance: 84.2
click at [337, 452] on div "Campaign Search new ​ Clear" at bounding box center [784, 391] width 1568 height 782
type input "used"
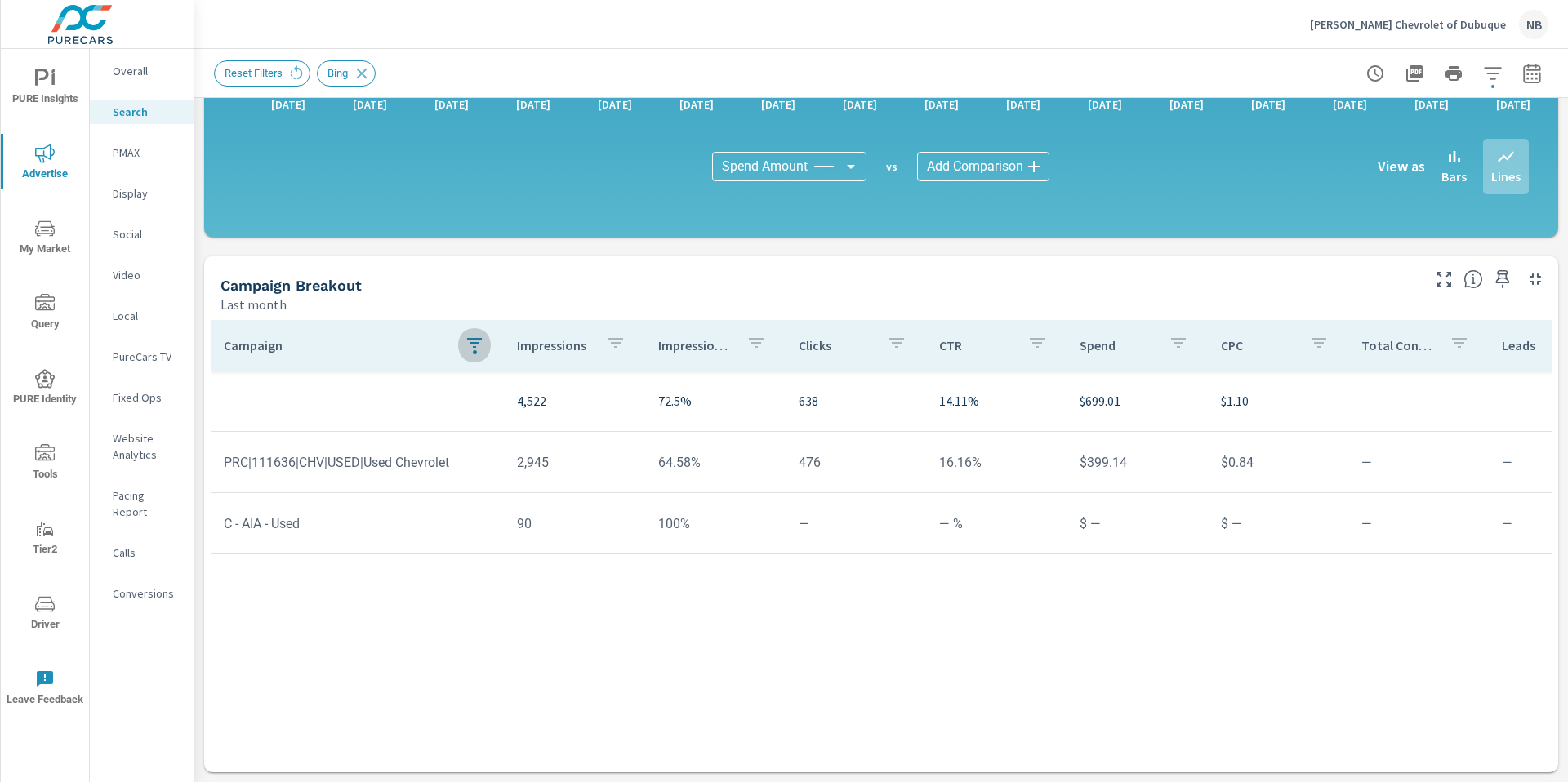
scroll to position [1053, 0]
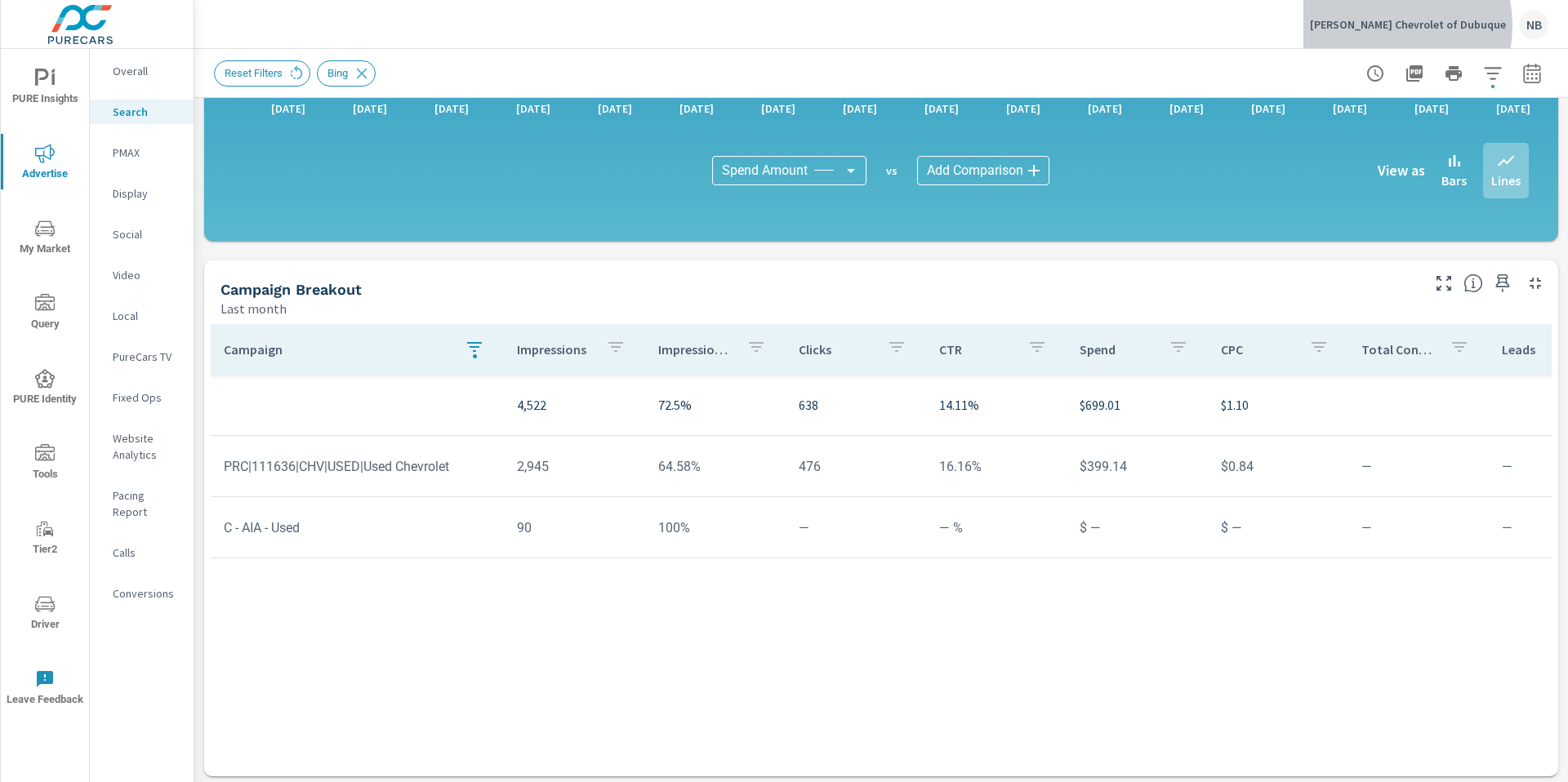
click at [1418, 25] on p "McGrath Chevrolet of Dubuque" at bounding box center [1408, 24] width 196 height 14
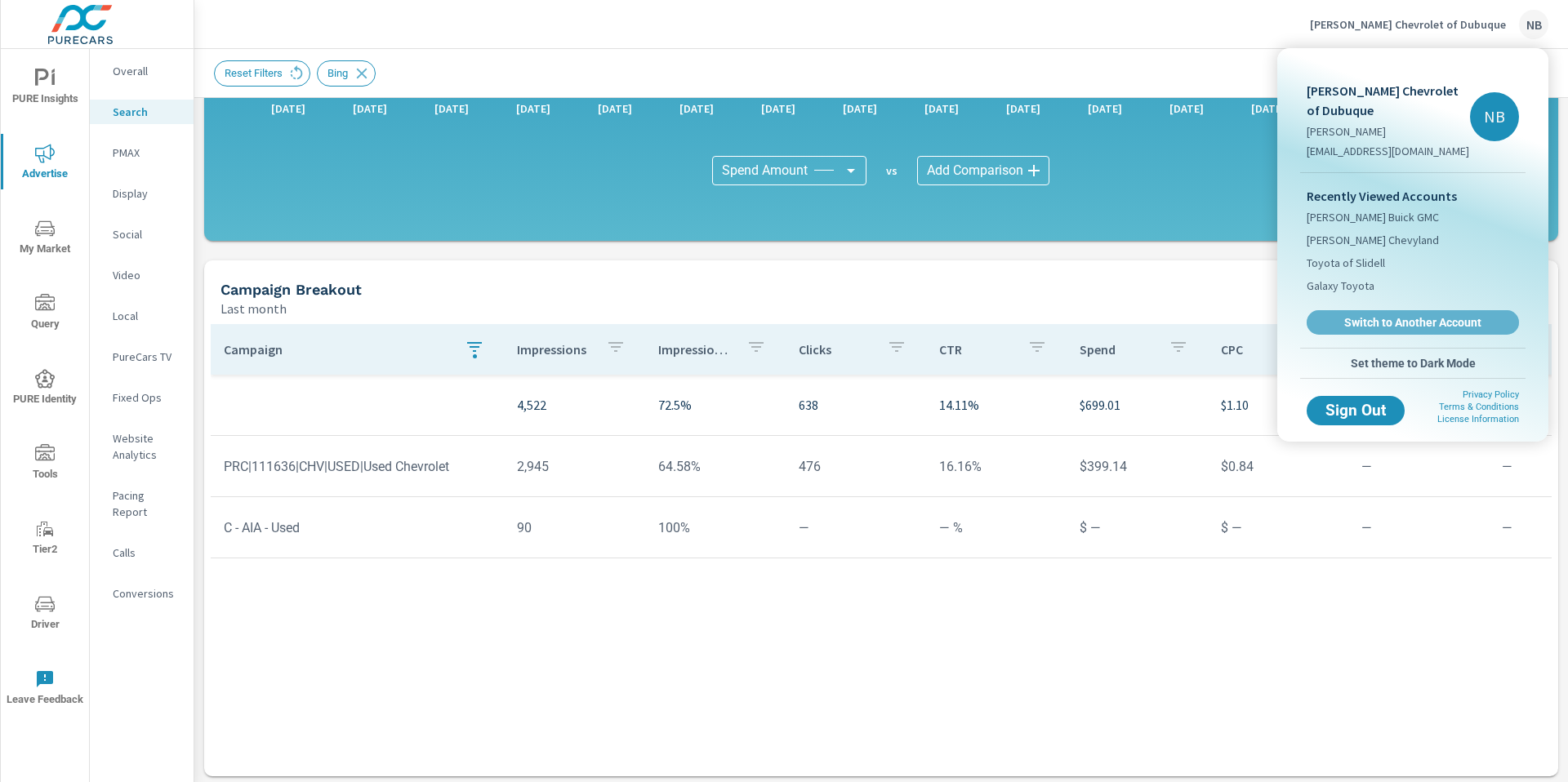
click at [1409, 331] on link "Switch to Another Account" at bounding box center [1413, 322] width 212 height 24
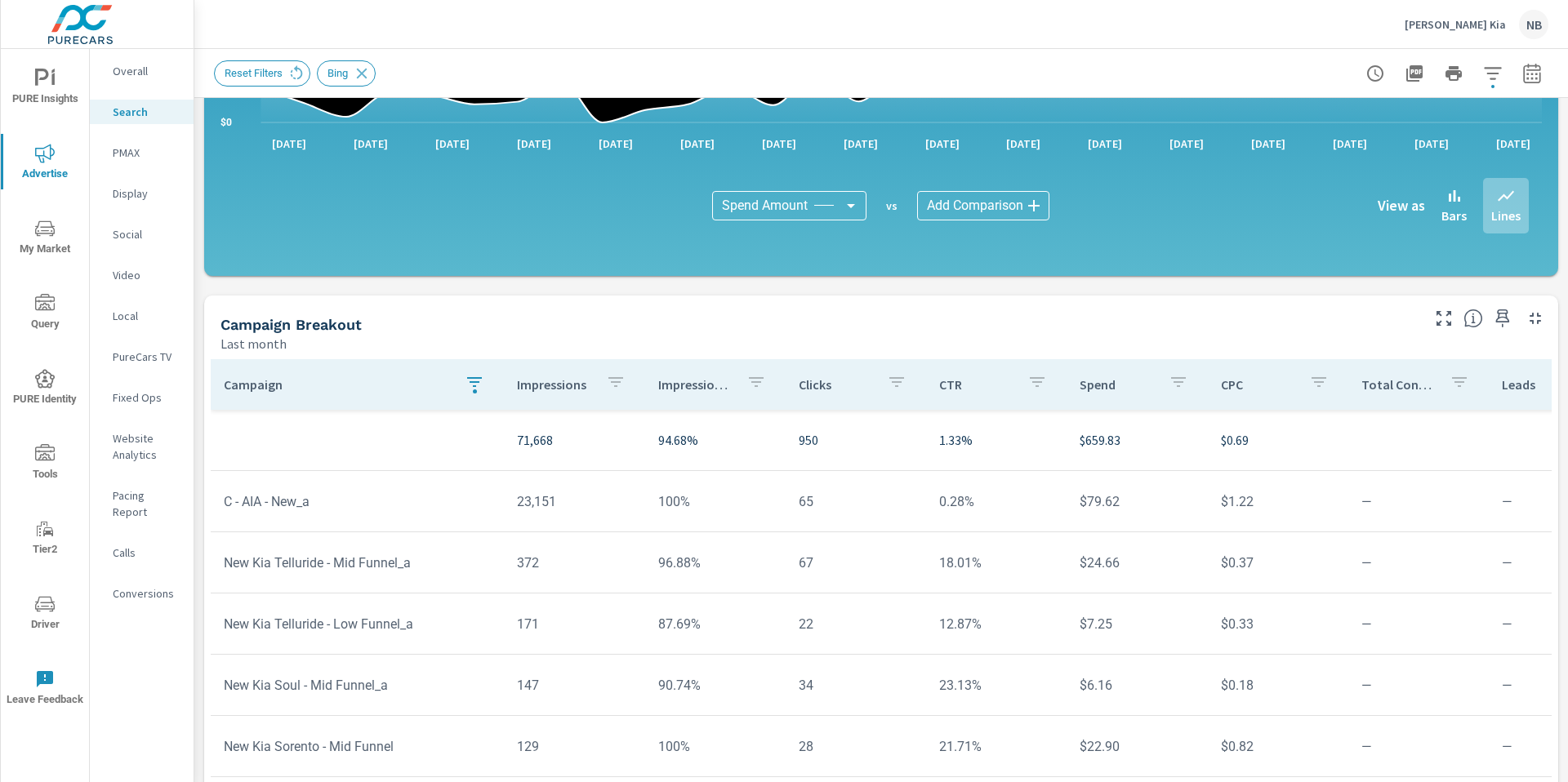
scroll to position [1057, 0]
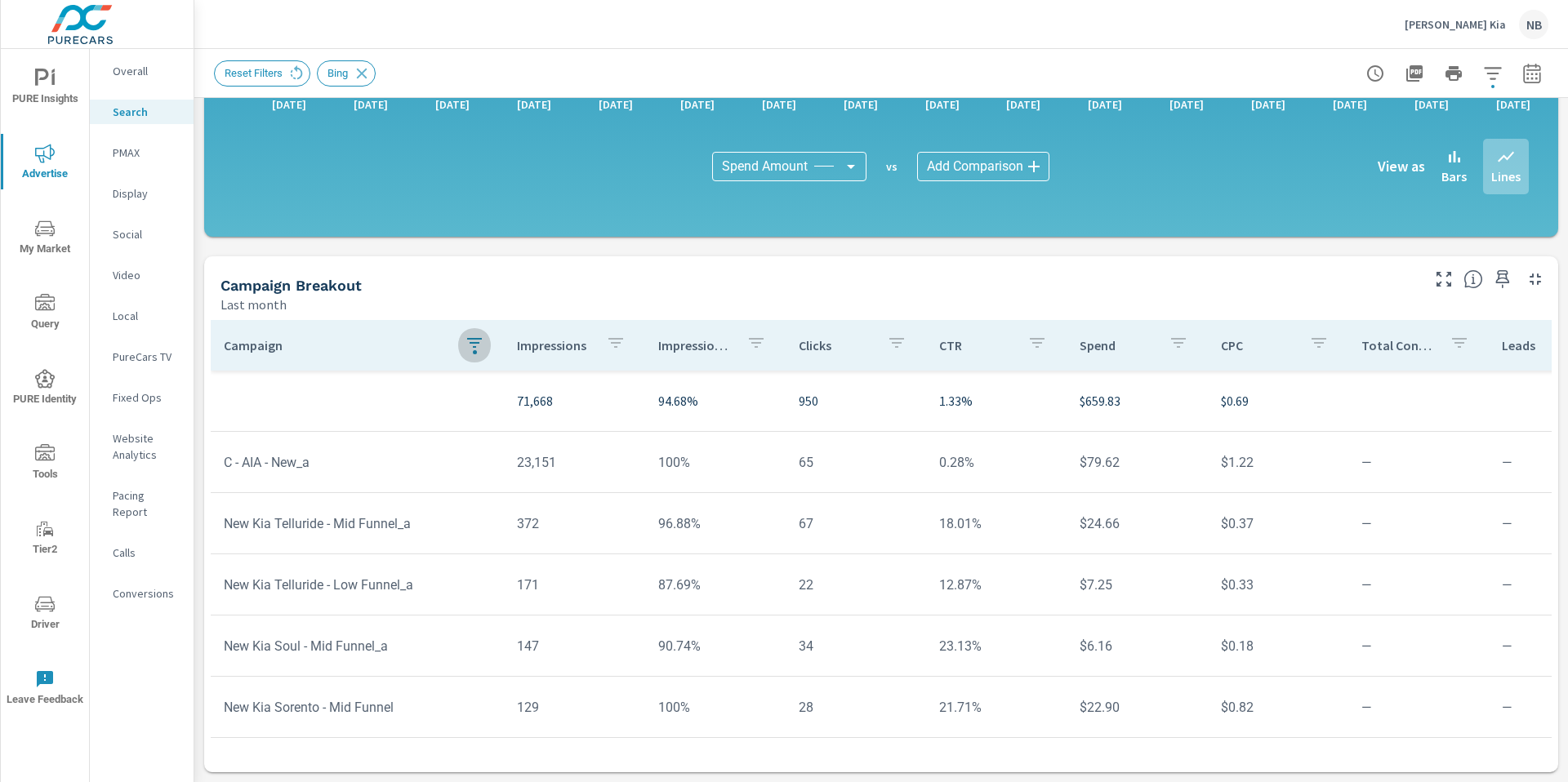
click at [470, 343] on icon "button" at bounding box center [474, 342] width 14 height 10
click at [422, 289] on div at bounding box center [784, 391] width 1568 height 782
drag, startPoint x: 1071, startPoint y: 402, endPoint x: 1142, endPoint y: 402, distance: 71.0
click at [1142, 402] on p "$659.83" at bounding box center [1137, 401] width 115 height 20
click at [476, 342] on icon "button" at bounding box center [474, 342] width 14 height 10
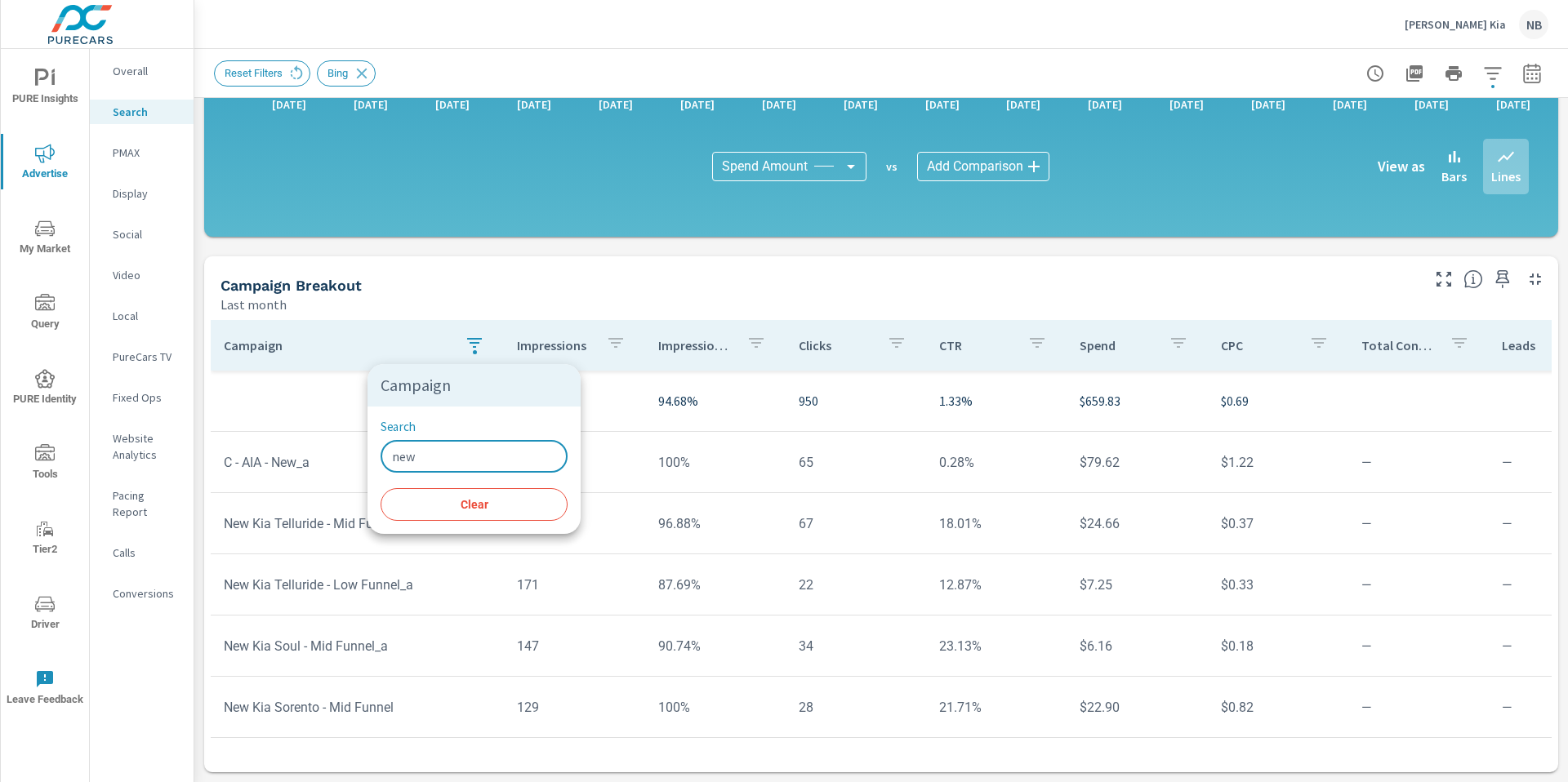
drag, startPoint x: 437, startPoint y: 459, endPoint x: 345, endPoint y: 449, distance: 92.5
click at [345, 449] on div "Campaign Search new ​ Clear" at bounding box center [784, 391] width 1568 height 782
type input "used"
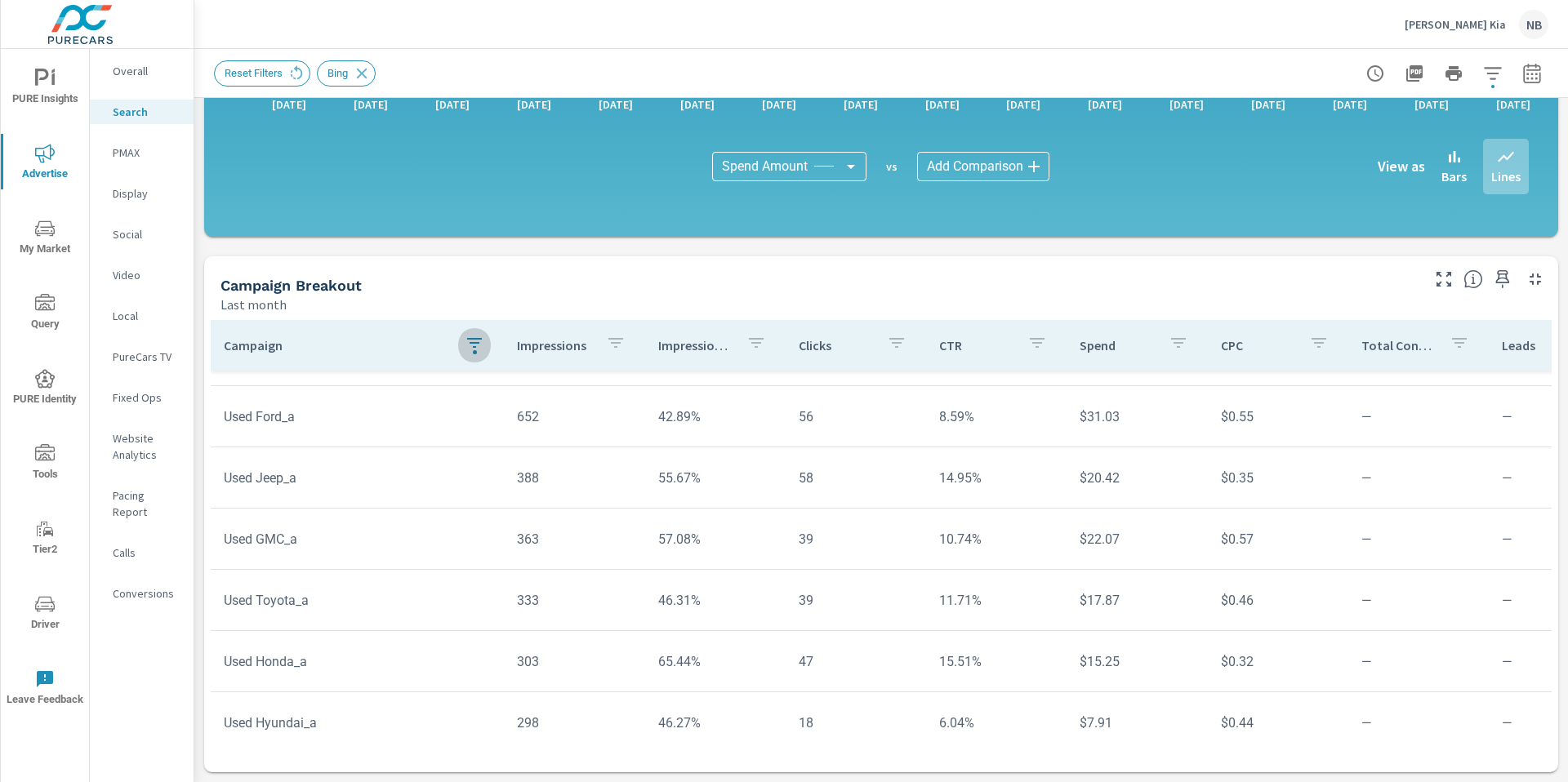
scroll to position [110, 0]
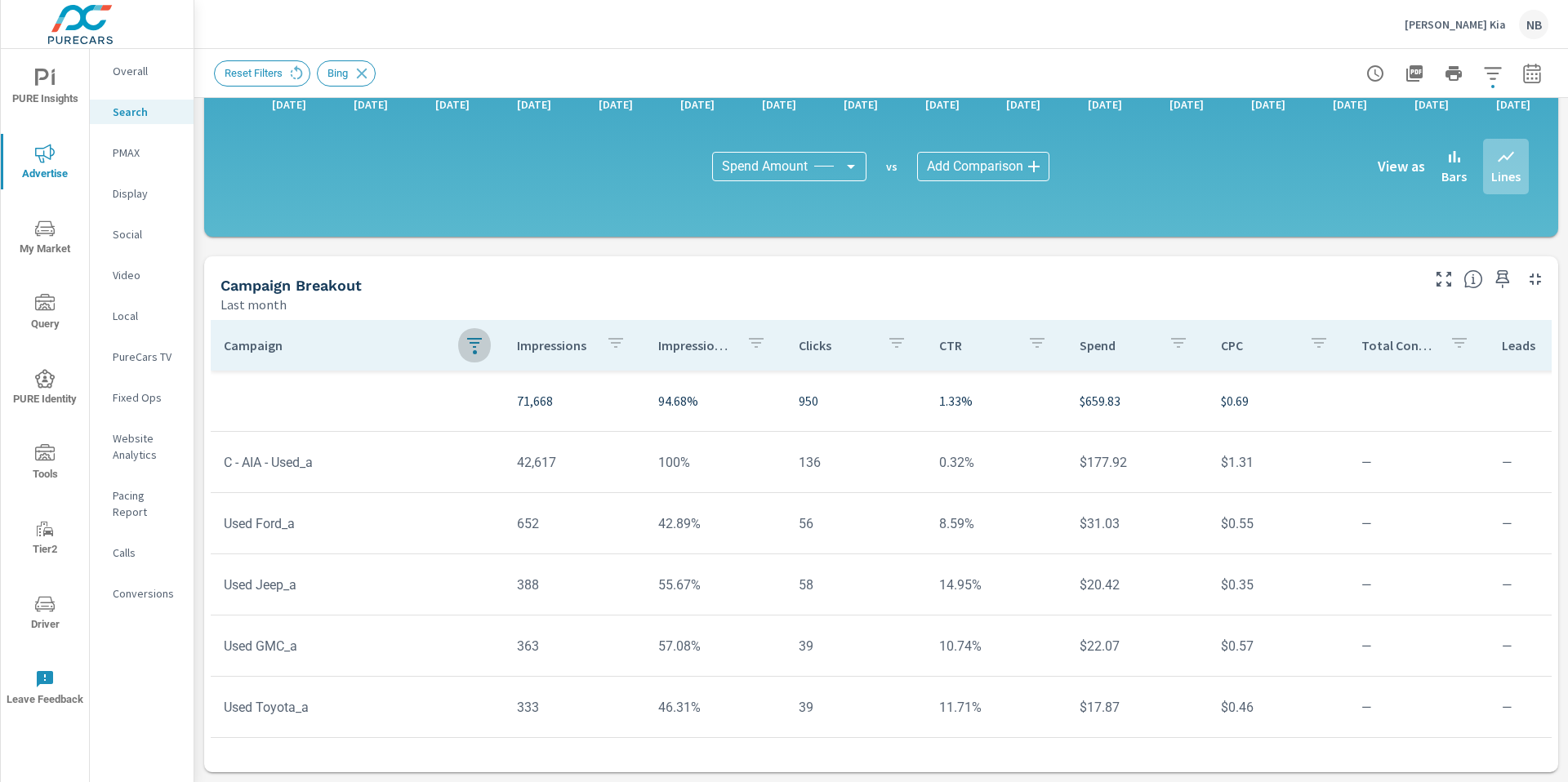
click at [473, 352] on div "button" at bounding box center [475, 352] width 4 height 4
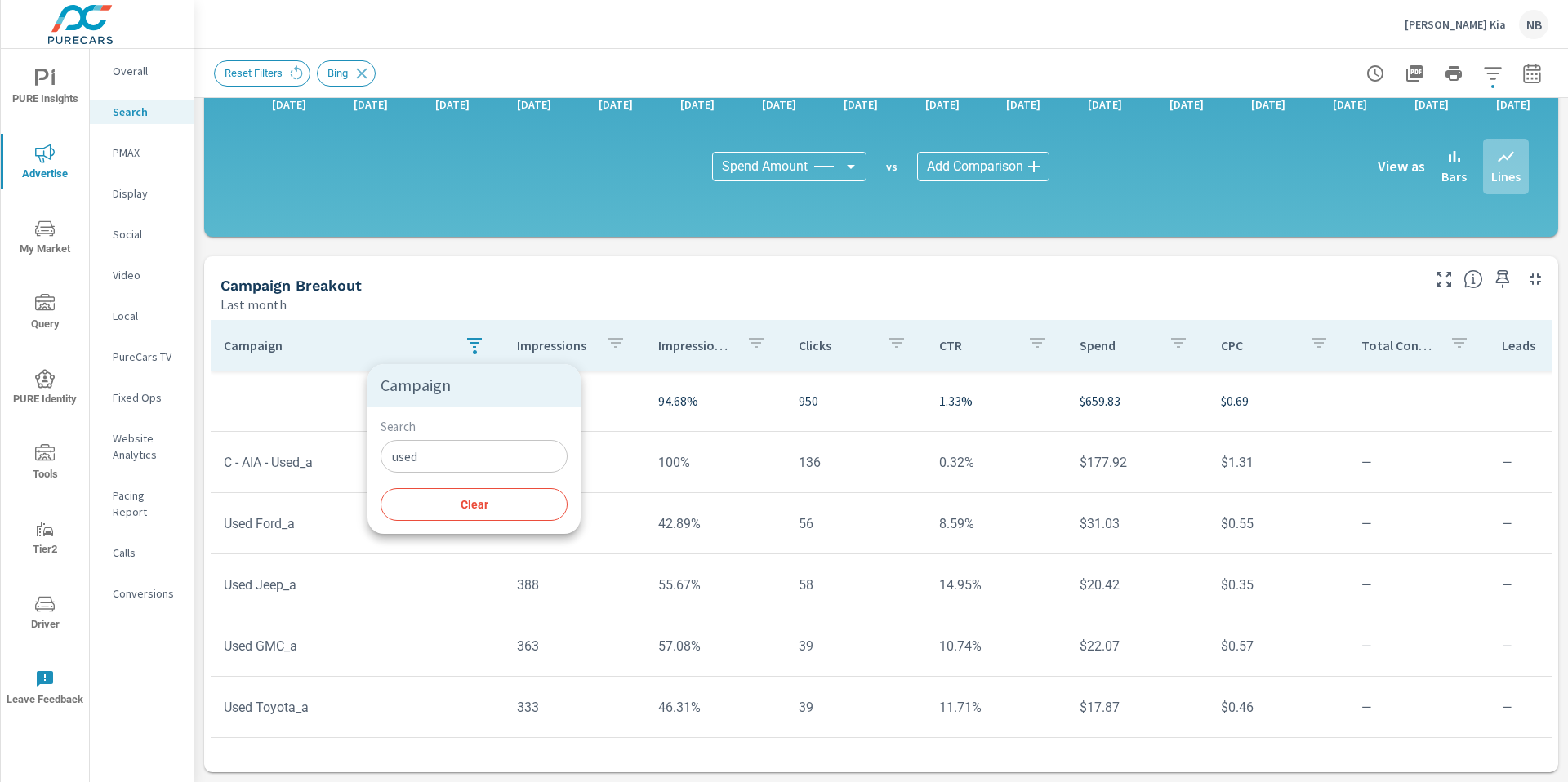
click at [439, 459] on input "used" at bounding box center [474, 456] width 187 height 32
drag, startPoint x: 359, startPoint y: 420, endPoint x: 333, endPoint y: 412, distance: 27.2
click at [357, 418] on div at bounding box center [784, 391] width 1568 height 782
click at [300, 402] on td at bounding box center [357, 400] width 293 height 26
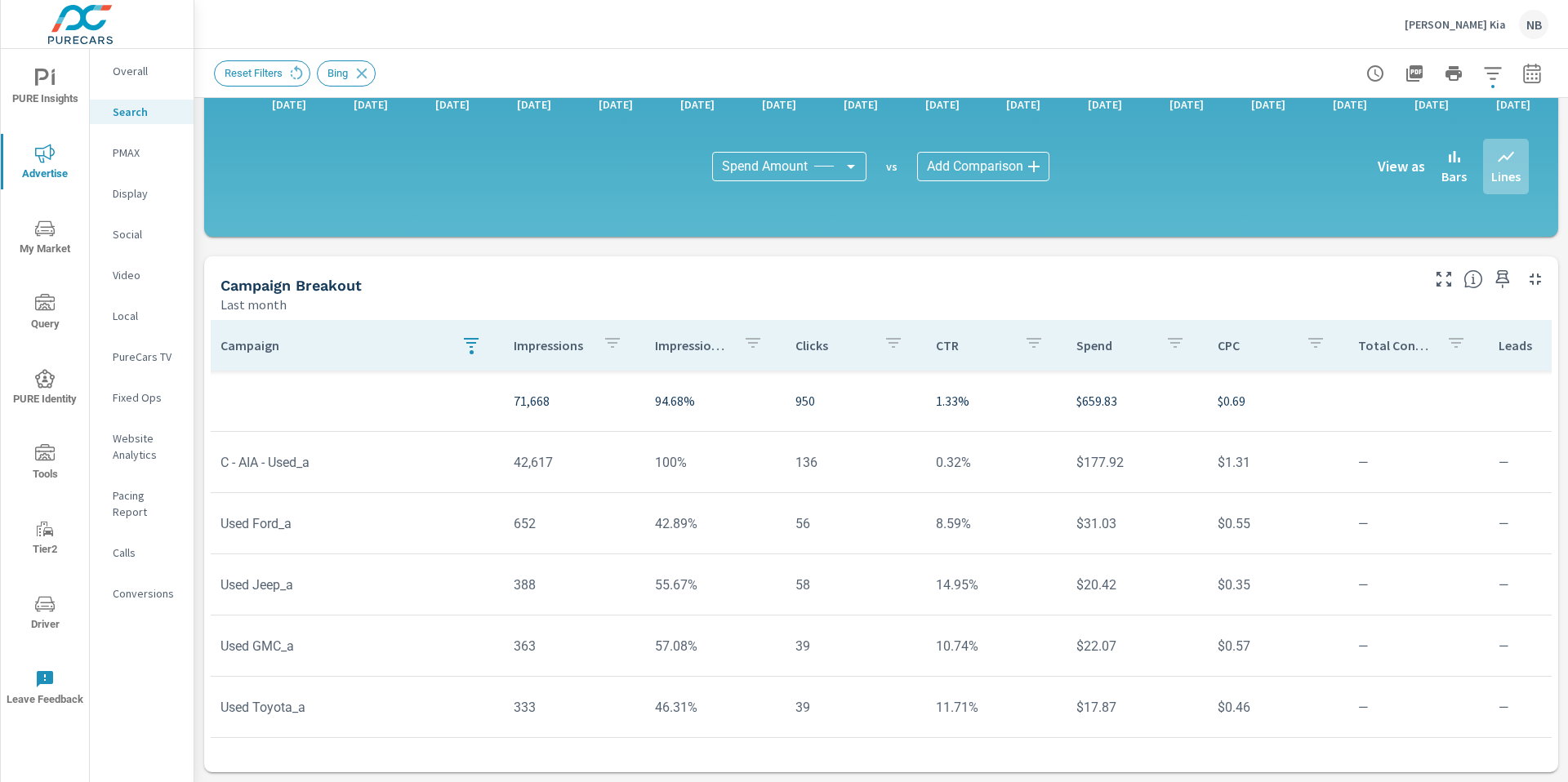
click at [467, 349] on div "button" at bounding box center [471, 345] width 20 height 24
click at [457, 451] on input "used" at bounding box center [470, 456] width 187 height 32
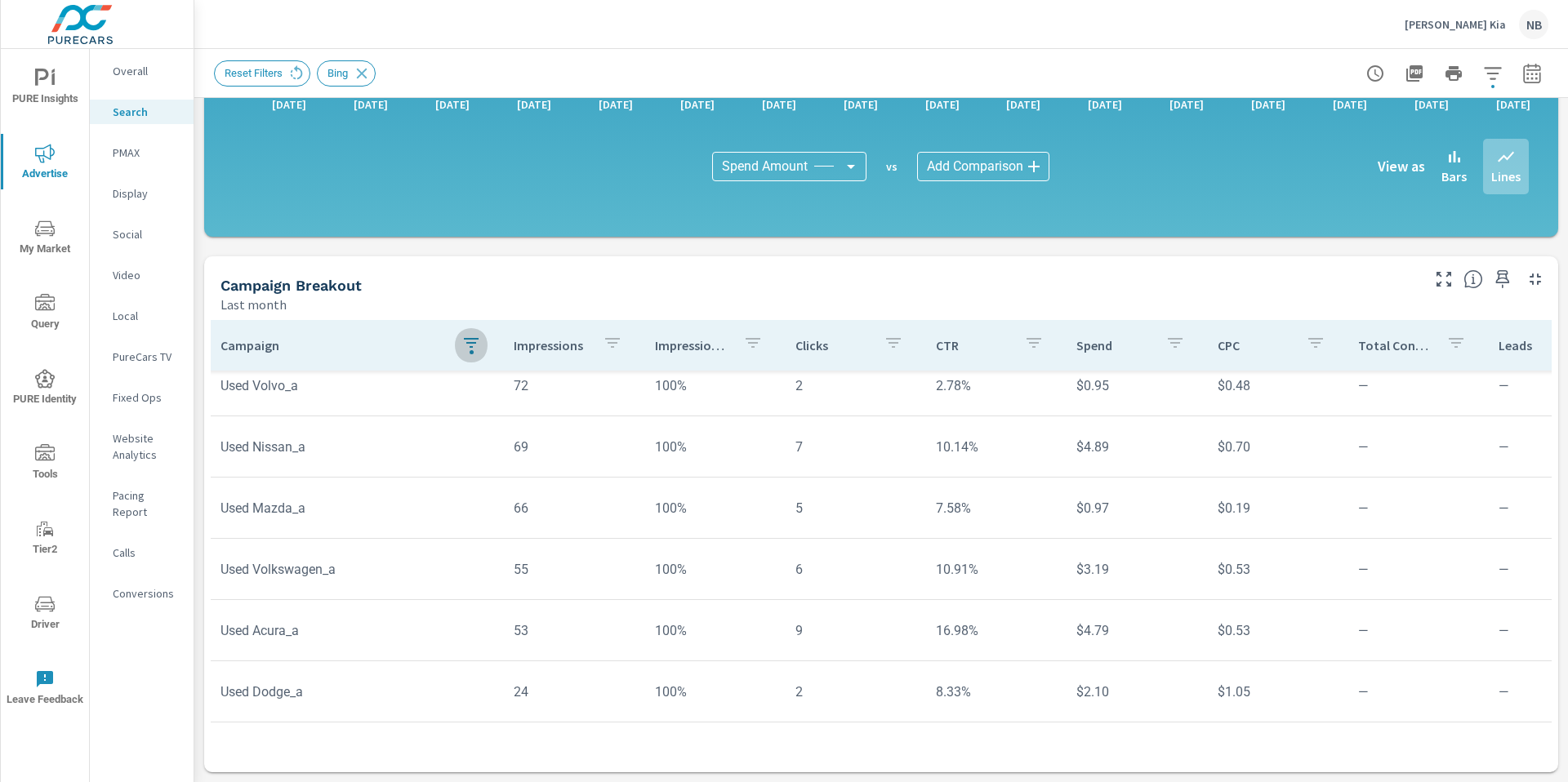
scroll to position [443, 4]
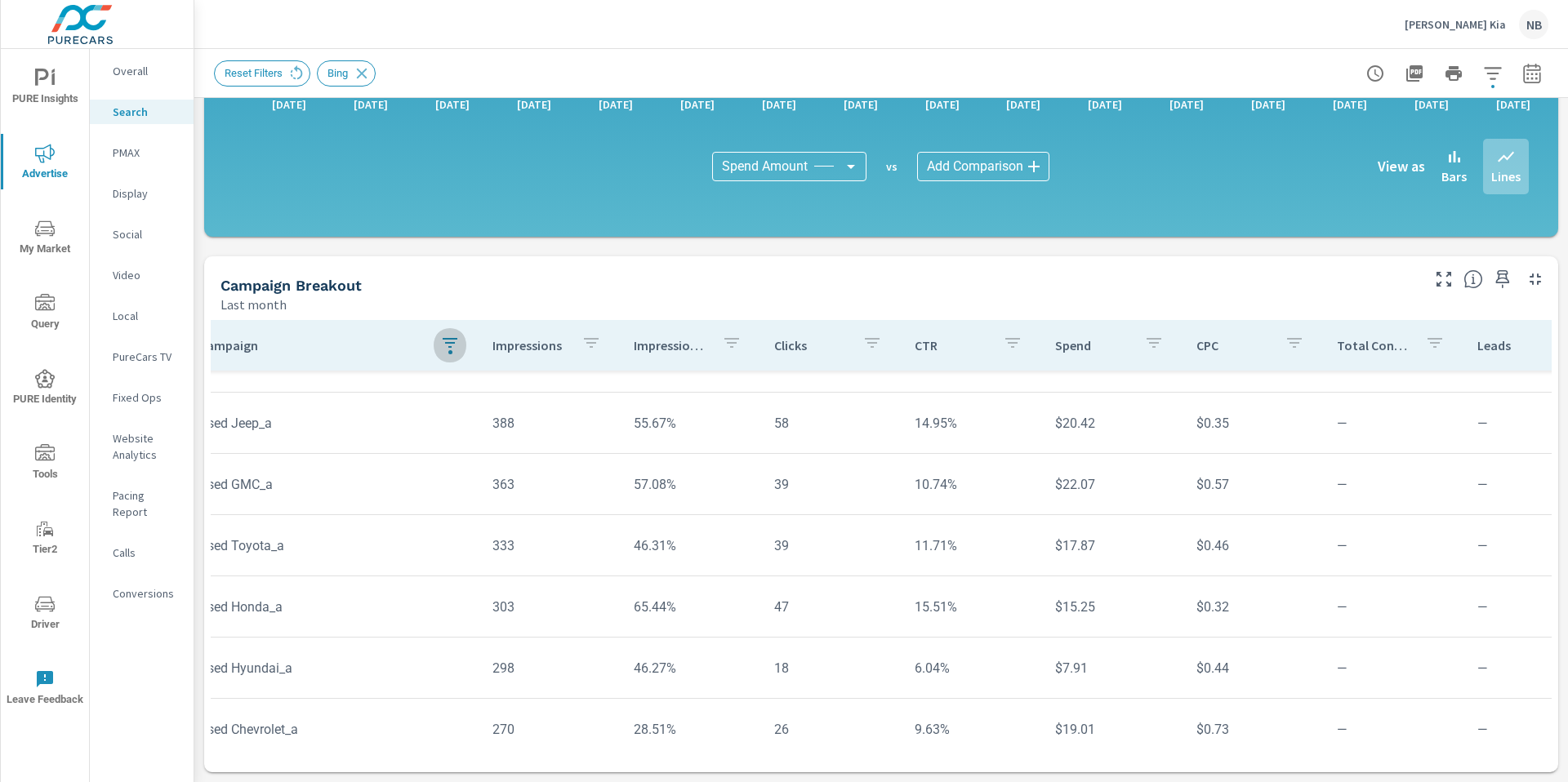
scroll to position [165, 24]
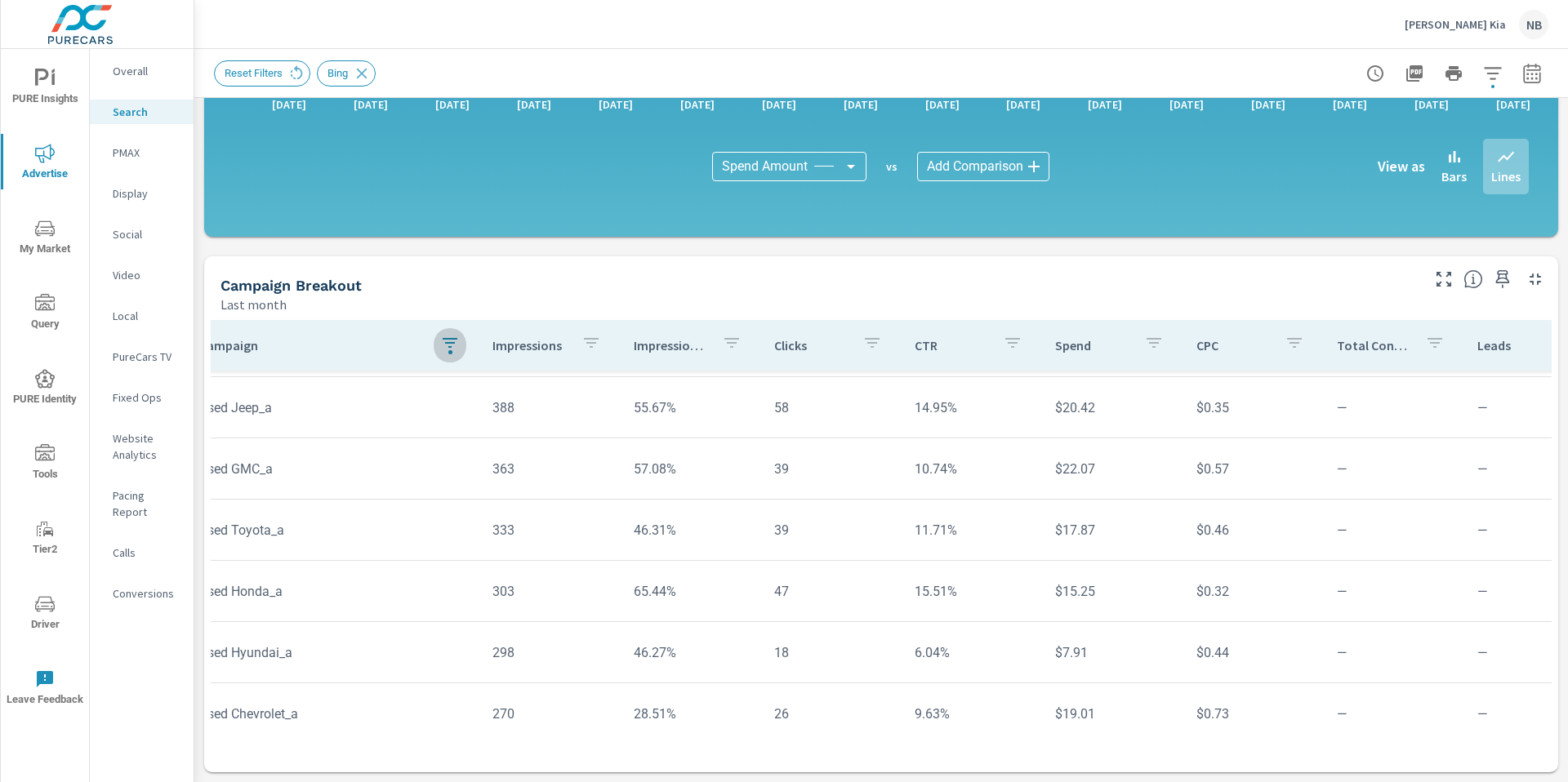
scroll to position [180, 24]
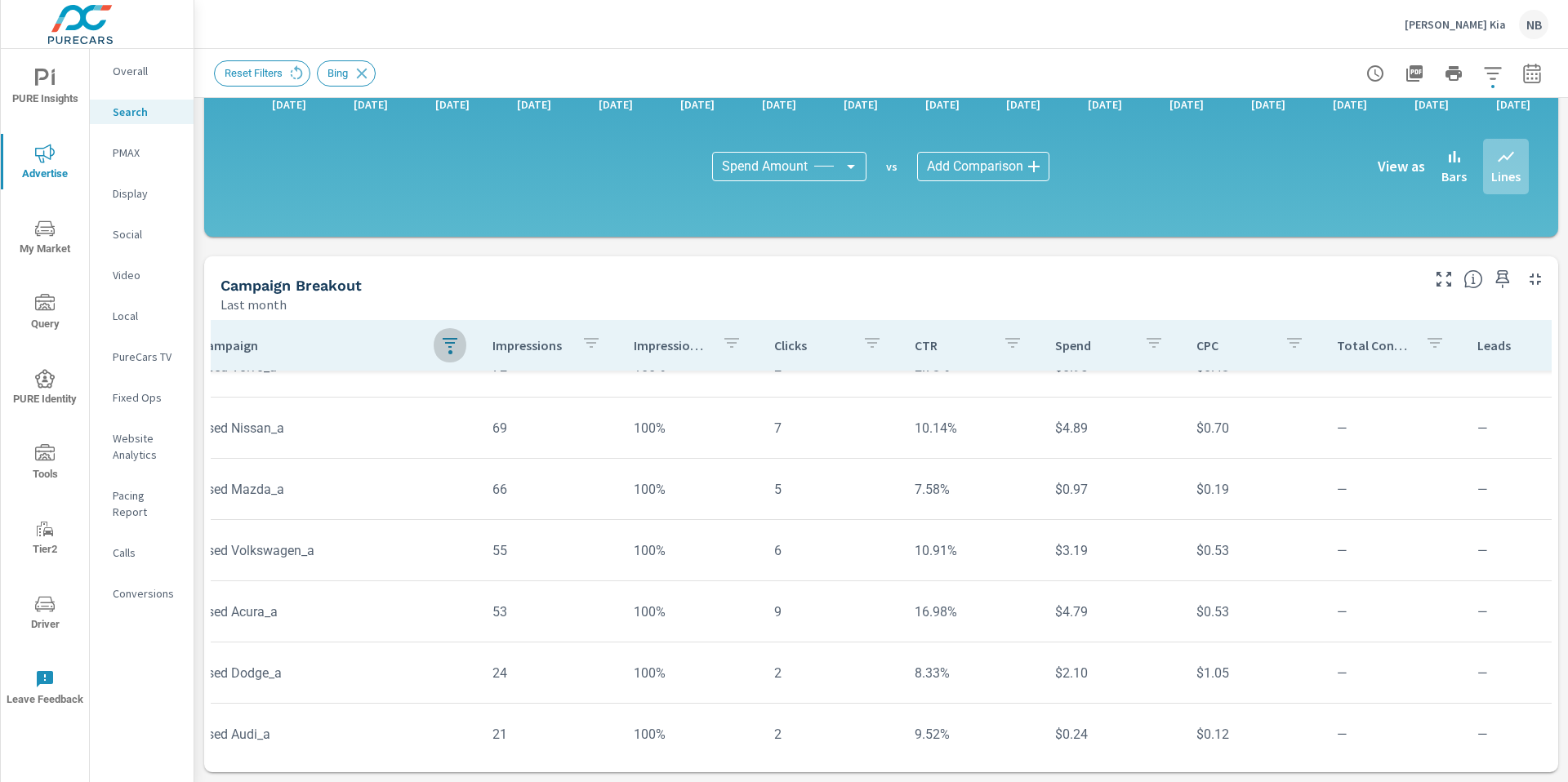
scroll to position [2, 24]
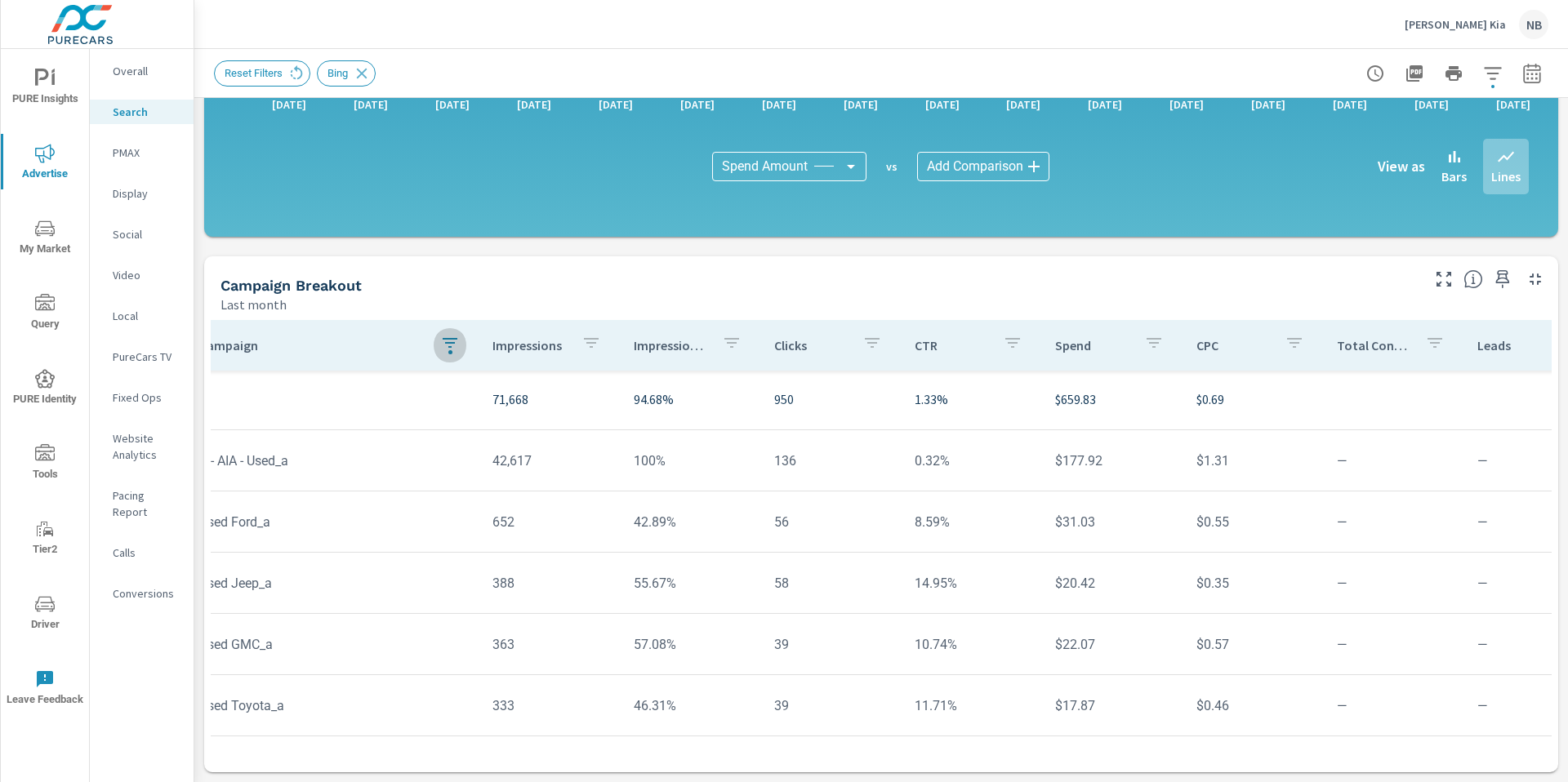
scroll to position [0, 24]
click at [444, 345] on icon "button" at bounding box center [450, 343] width 20 height 20
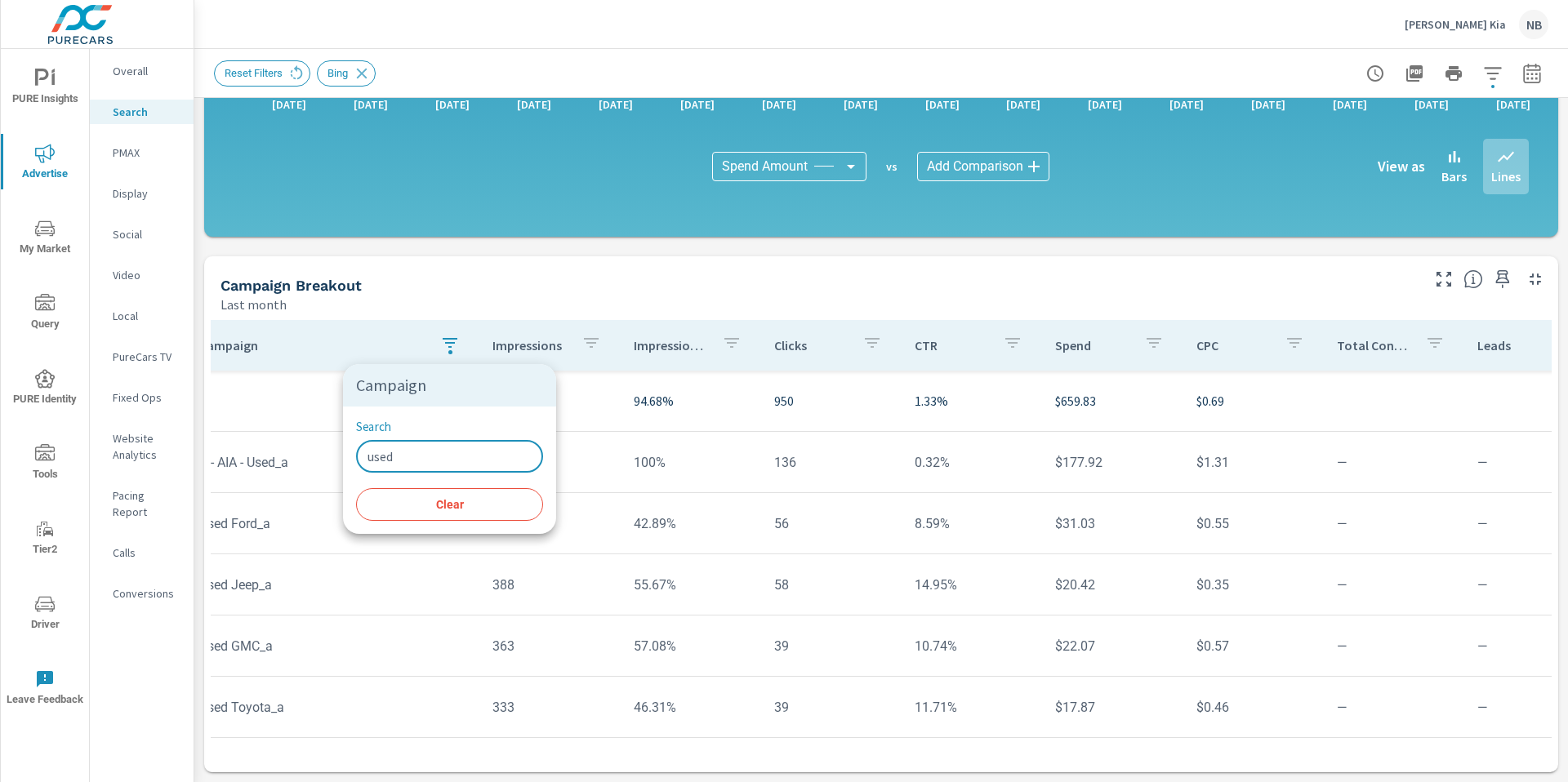
drag, startPoint x: 409, startPoint y: 467, endPoint x: 331, endPoint y: 456, distance: 78.8
click at [334, 456] on div "Campaign Search used ​ Clear" at bounding box center [784, 391] width 1568 height 782
click at [415, 457] on input "new" at bounding box center [449, 456] width 187 height 32
type input "new"
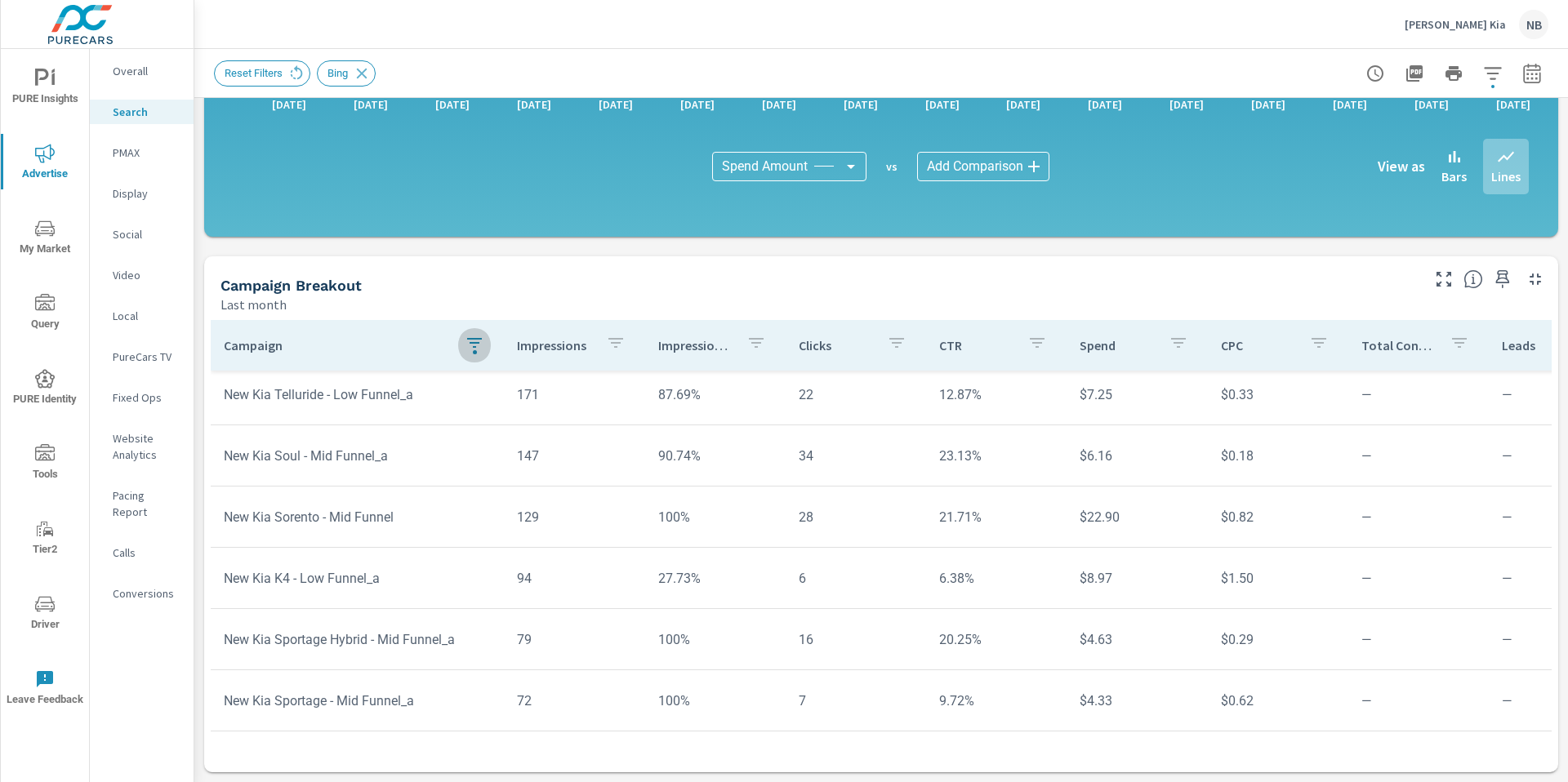
scroll to position [196, 0]
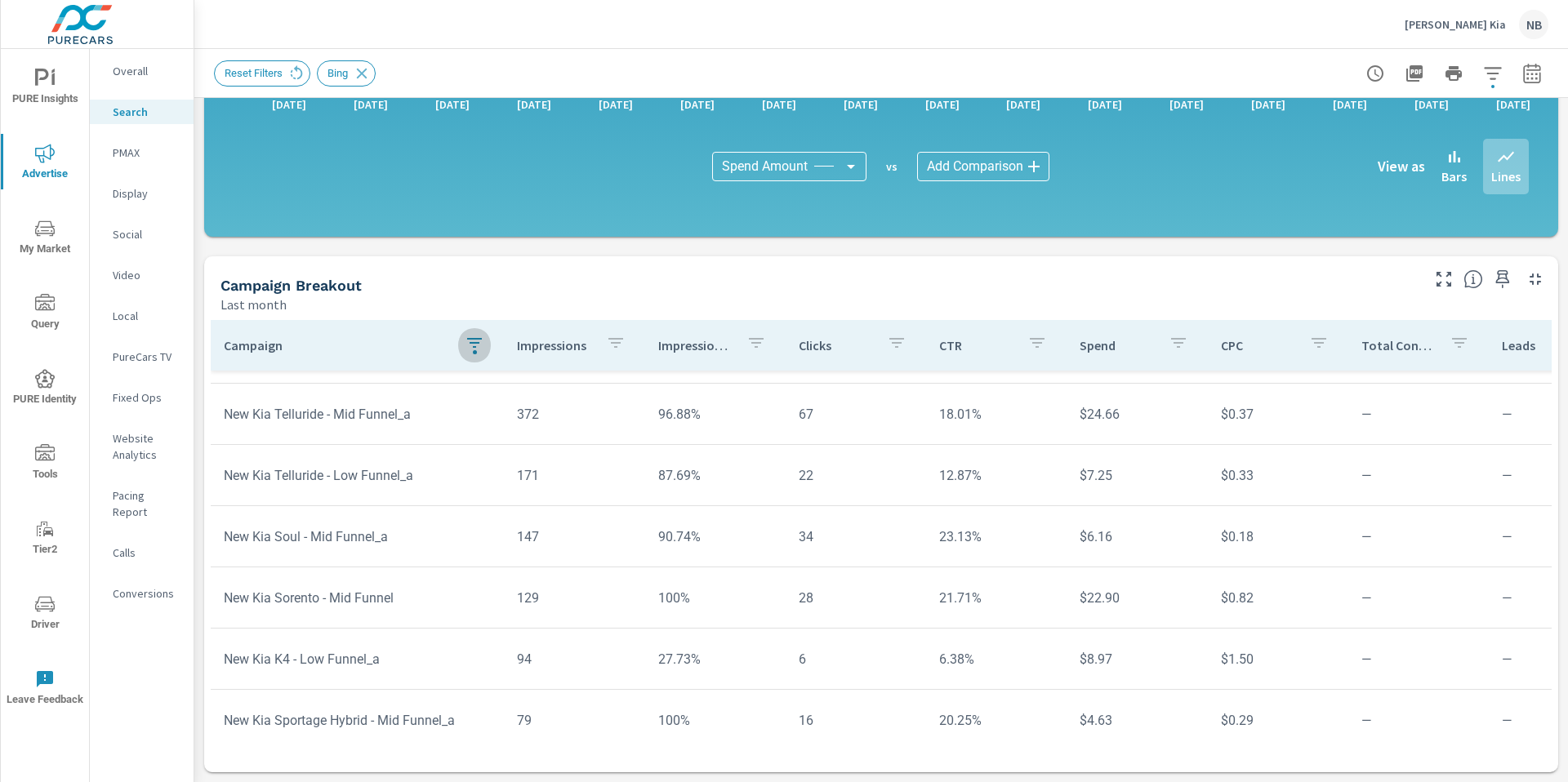
scroll to position [108, 0]
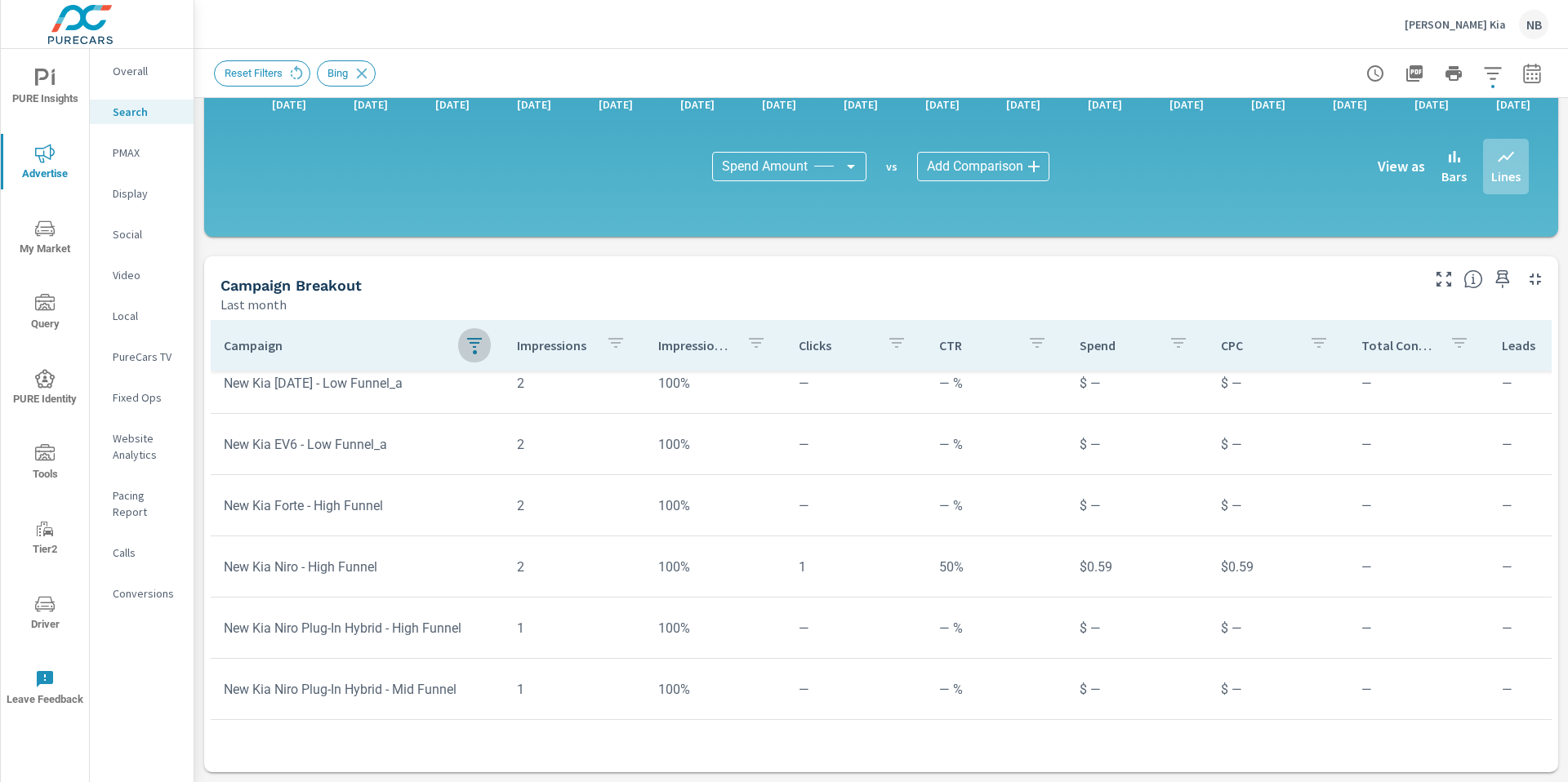
scroll to position [3733, 0]
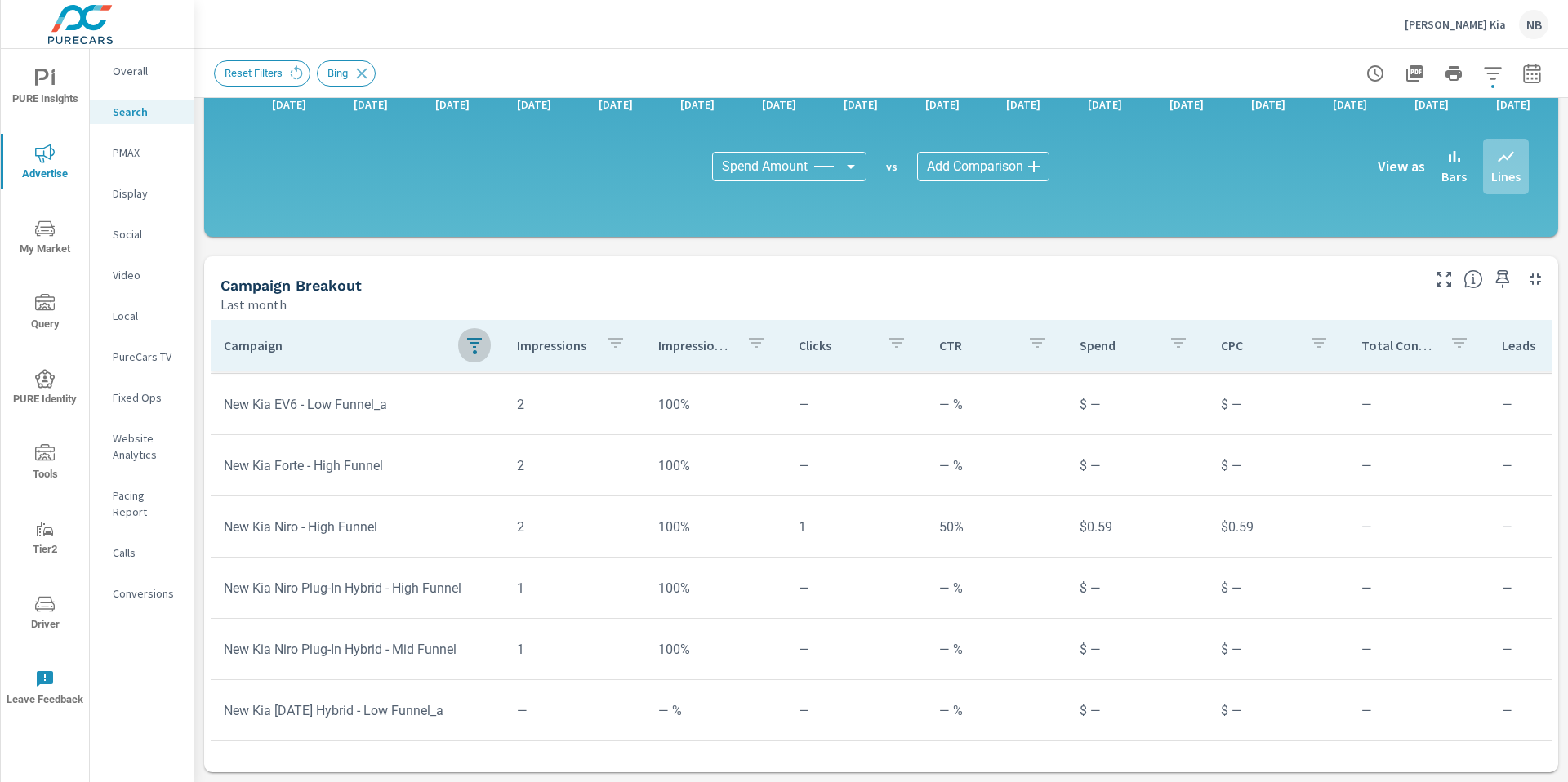
click at [51, 608] on icon "nav menu" at bounding box center [45, 603] width 20 height 15
